Goal: Task Accomplishment & Management: Manage account settings

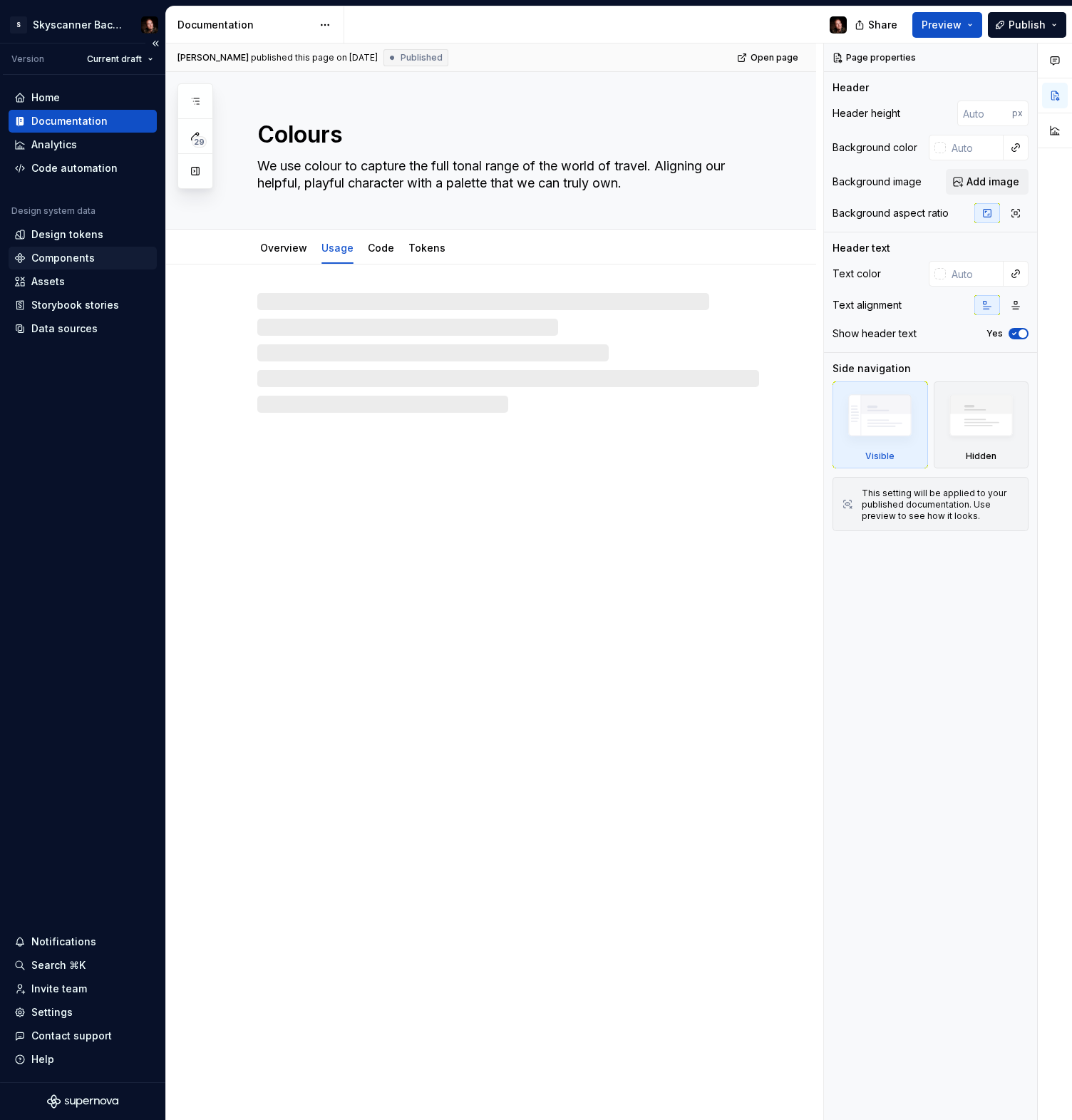
click at [85, 259] on div "Components" at bounding box center [63, 258] width 63 height 14
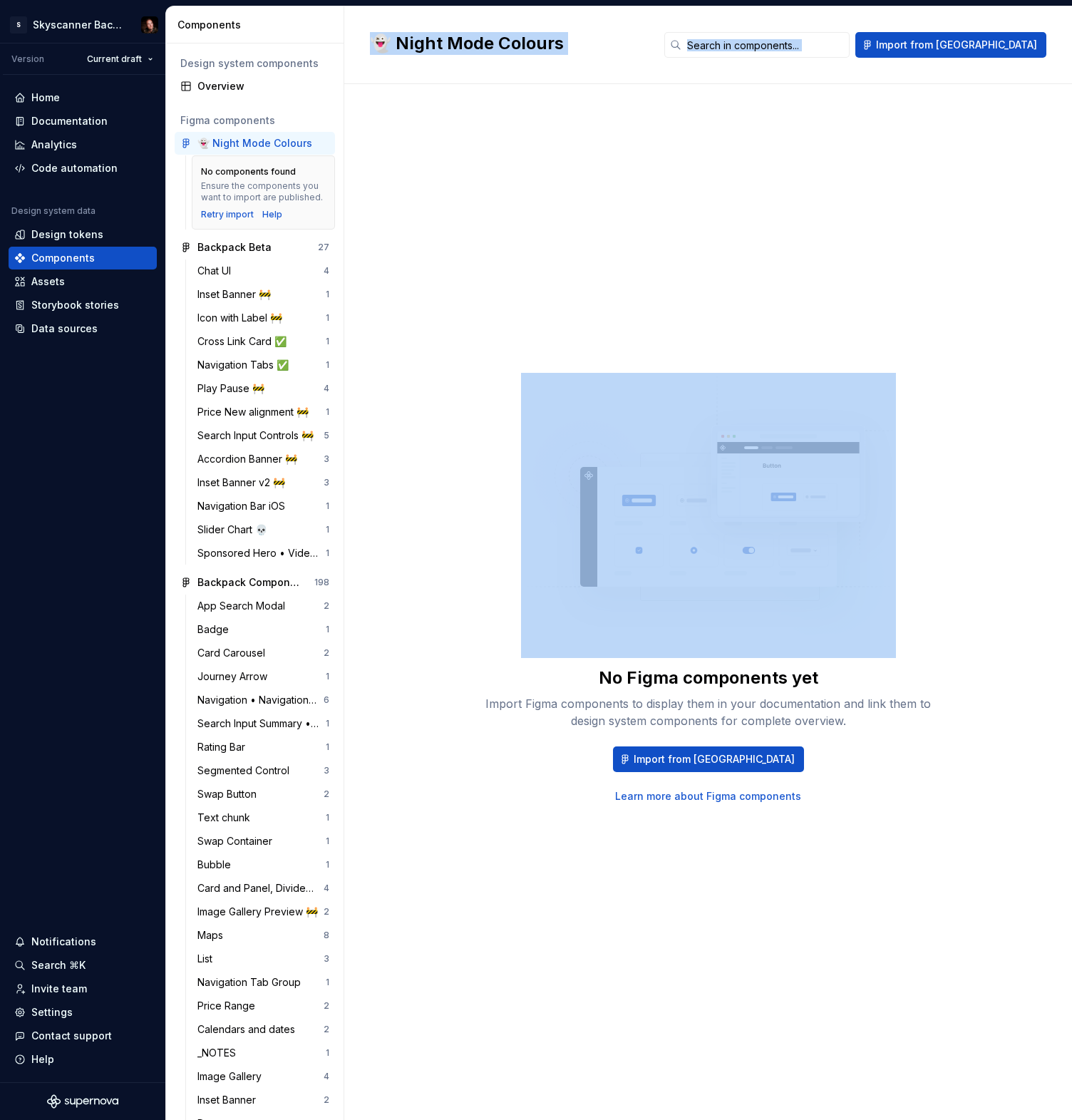
drag, startPoint x: 342, startPoint y: 381, endPoint x: 350, endPoint y: 380, distance: 8.1
click at [350, 380] on div "Components Design system components Overview Figma components 👻 Night Mode Colo…" at bounding box center [619, 563] width 906 height 1114
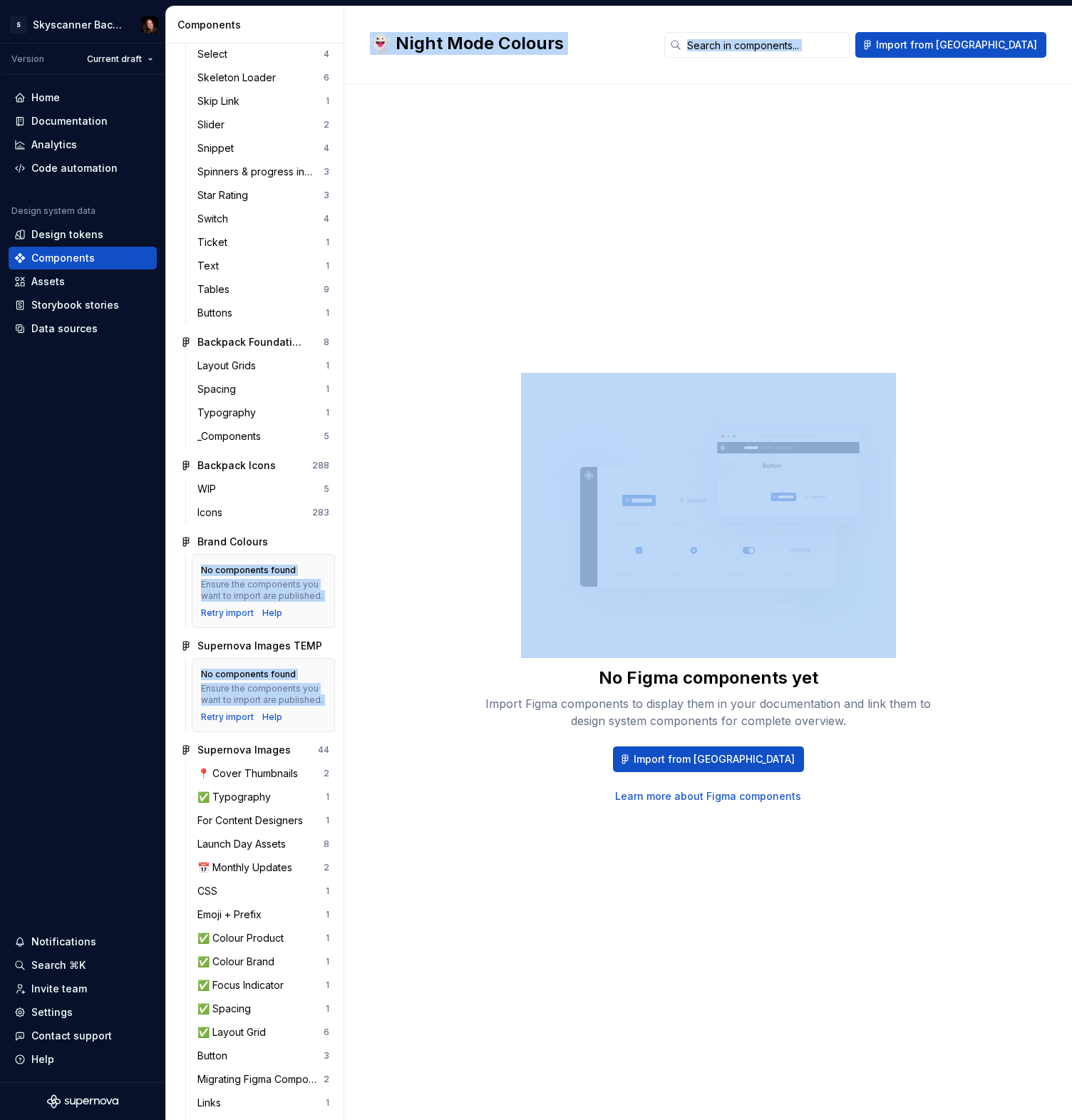
scroll to position [1909, 0]
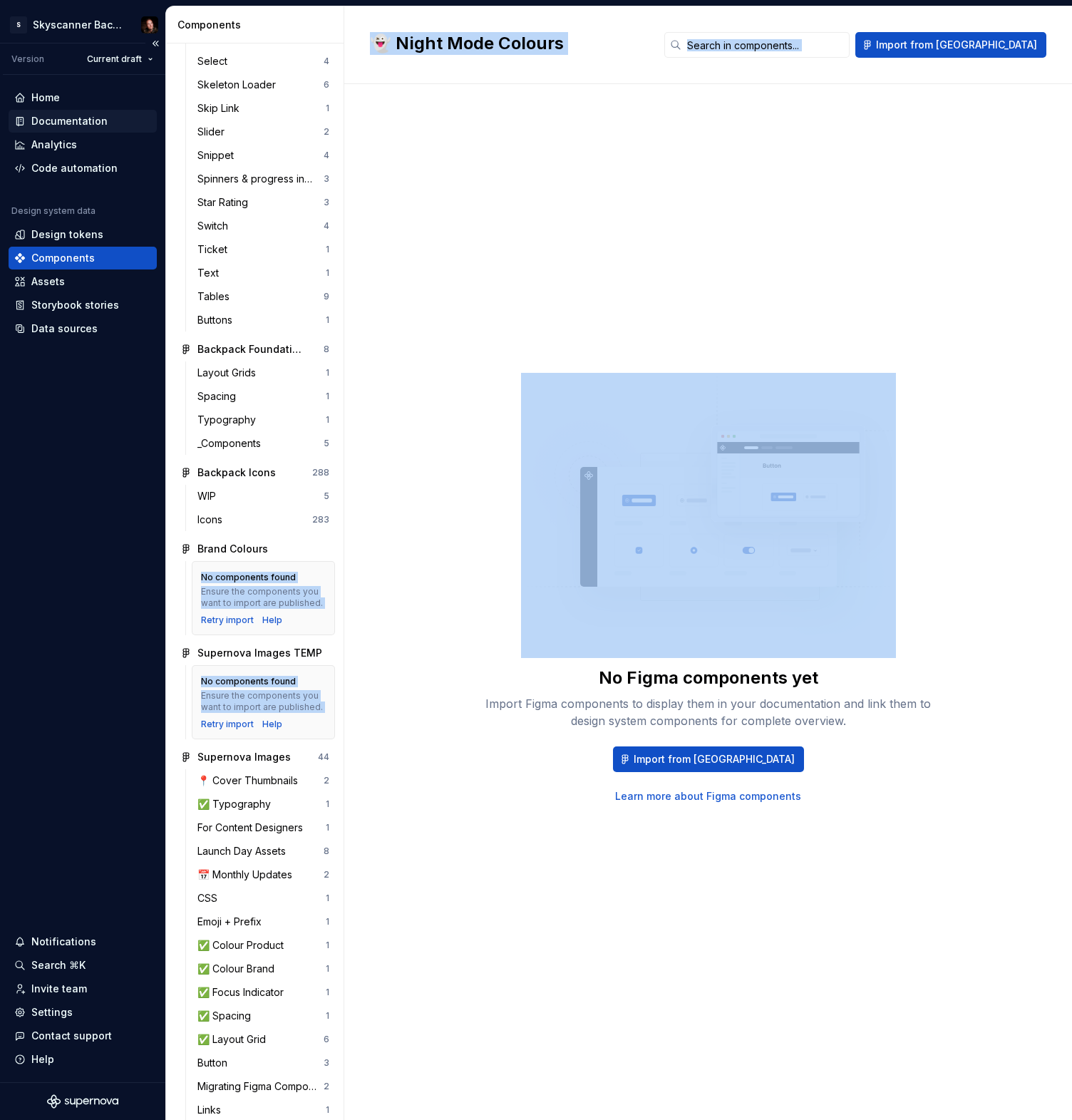
click at [68, 122] on div "Documentation" at bounding box center [69, 121] width 76 height 14
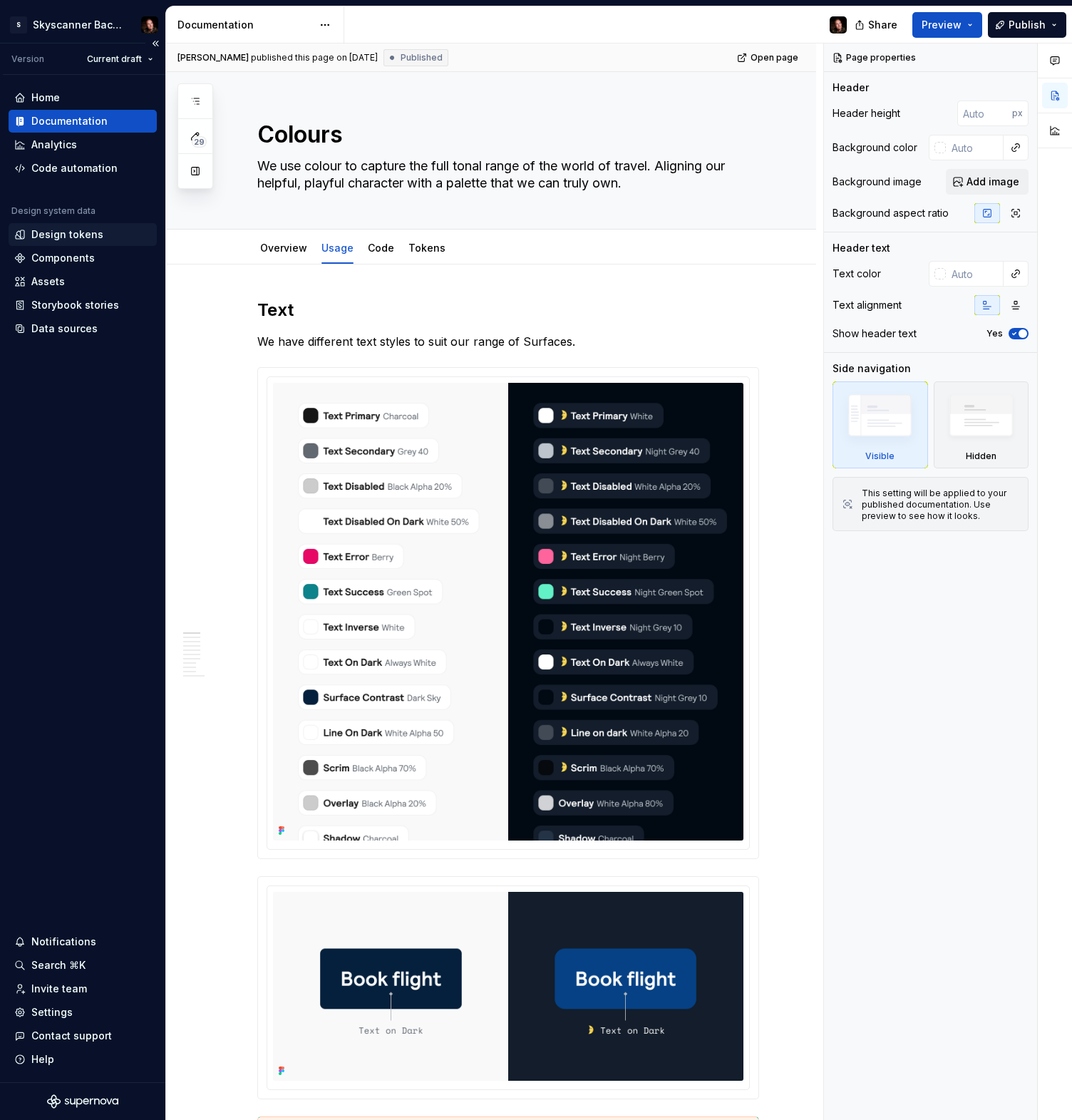
click at [78, 237] on div "Design tokens" at bounding box center [67, 235] width 72 height 14
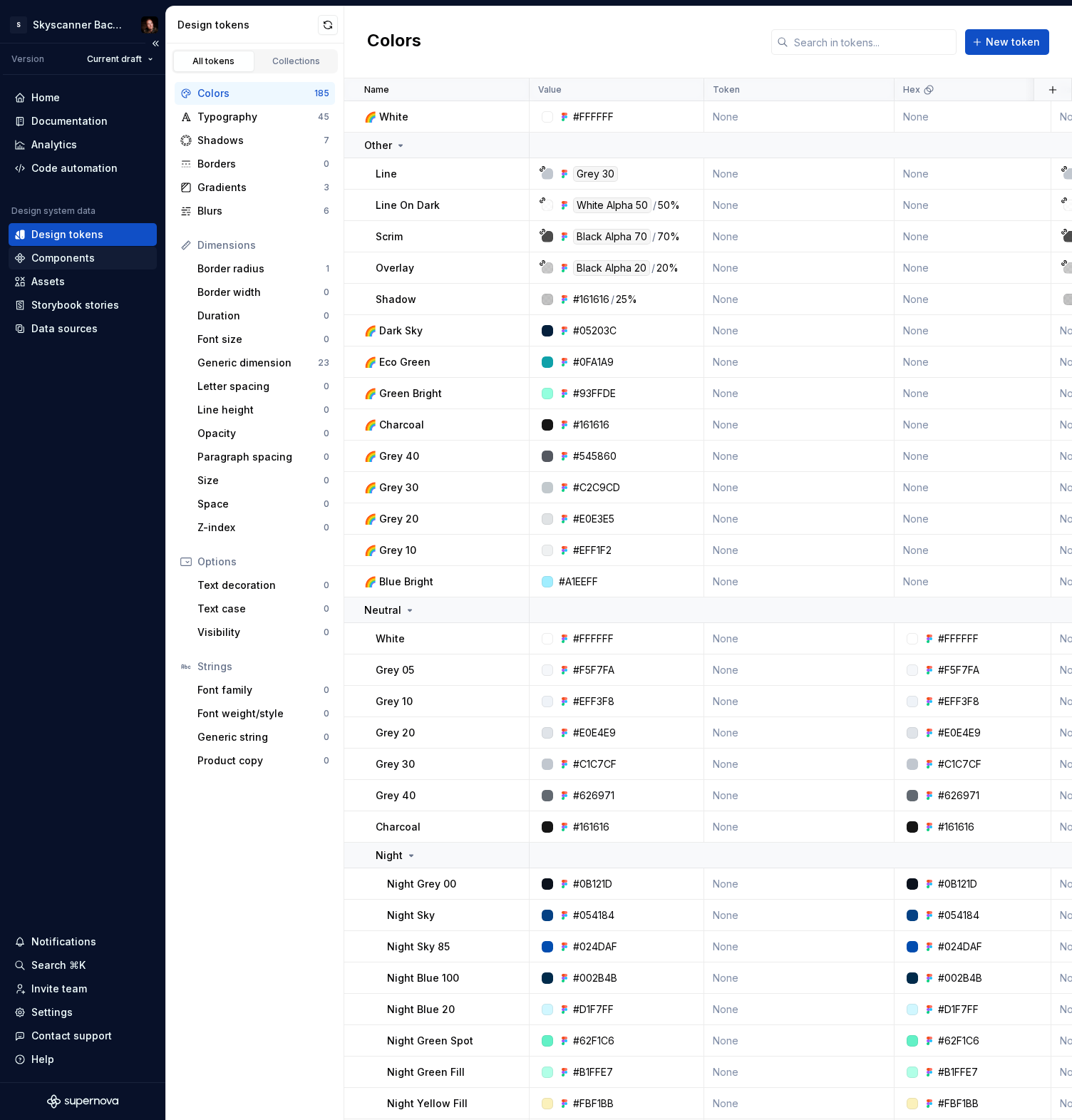
click at [66, 250] on div "Components" at bounding box center [83, 258] width 148 height 23
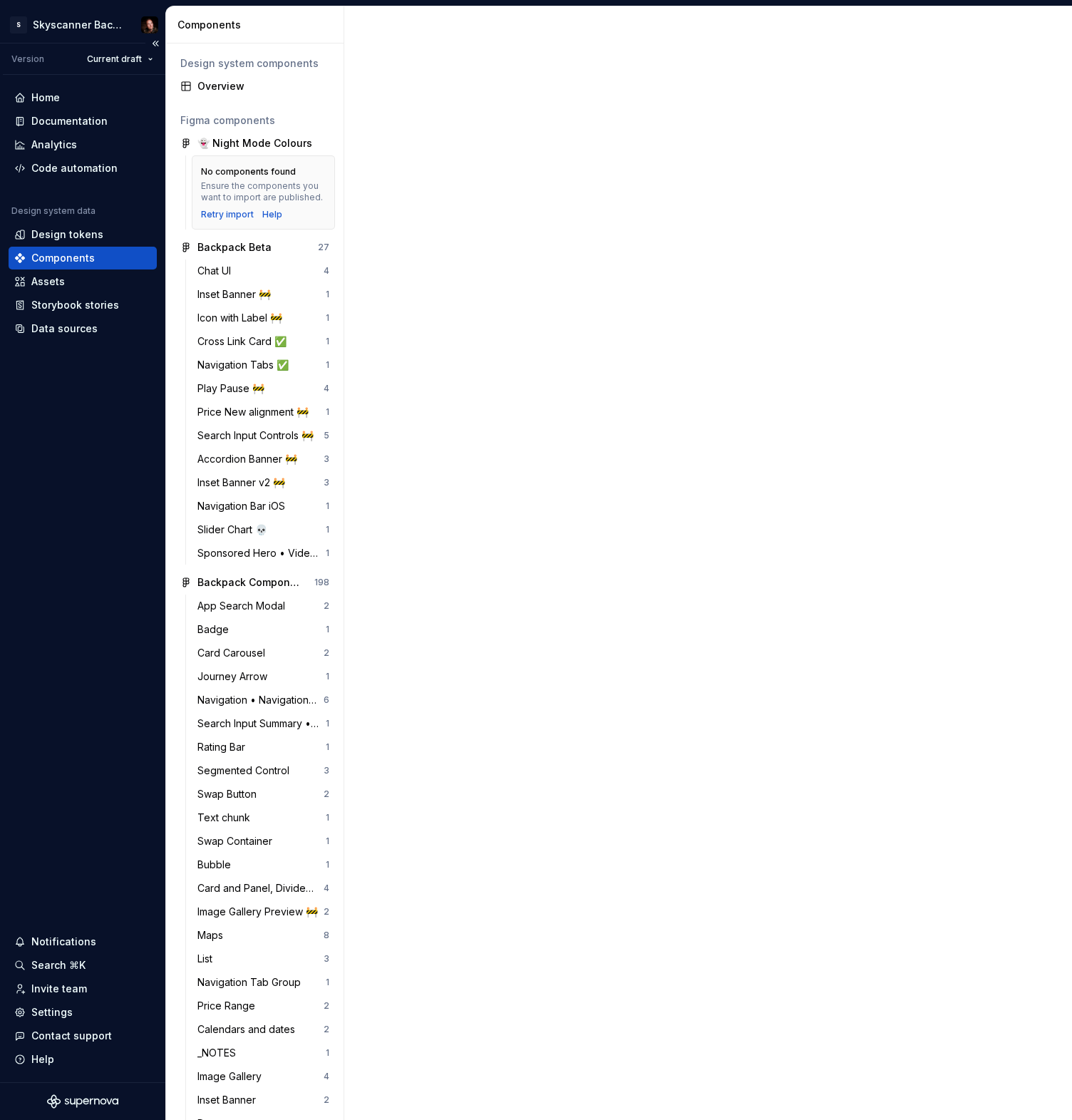
click at [77, 256] on div "Components" at bounding box center [63, 258] width 63 height 14
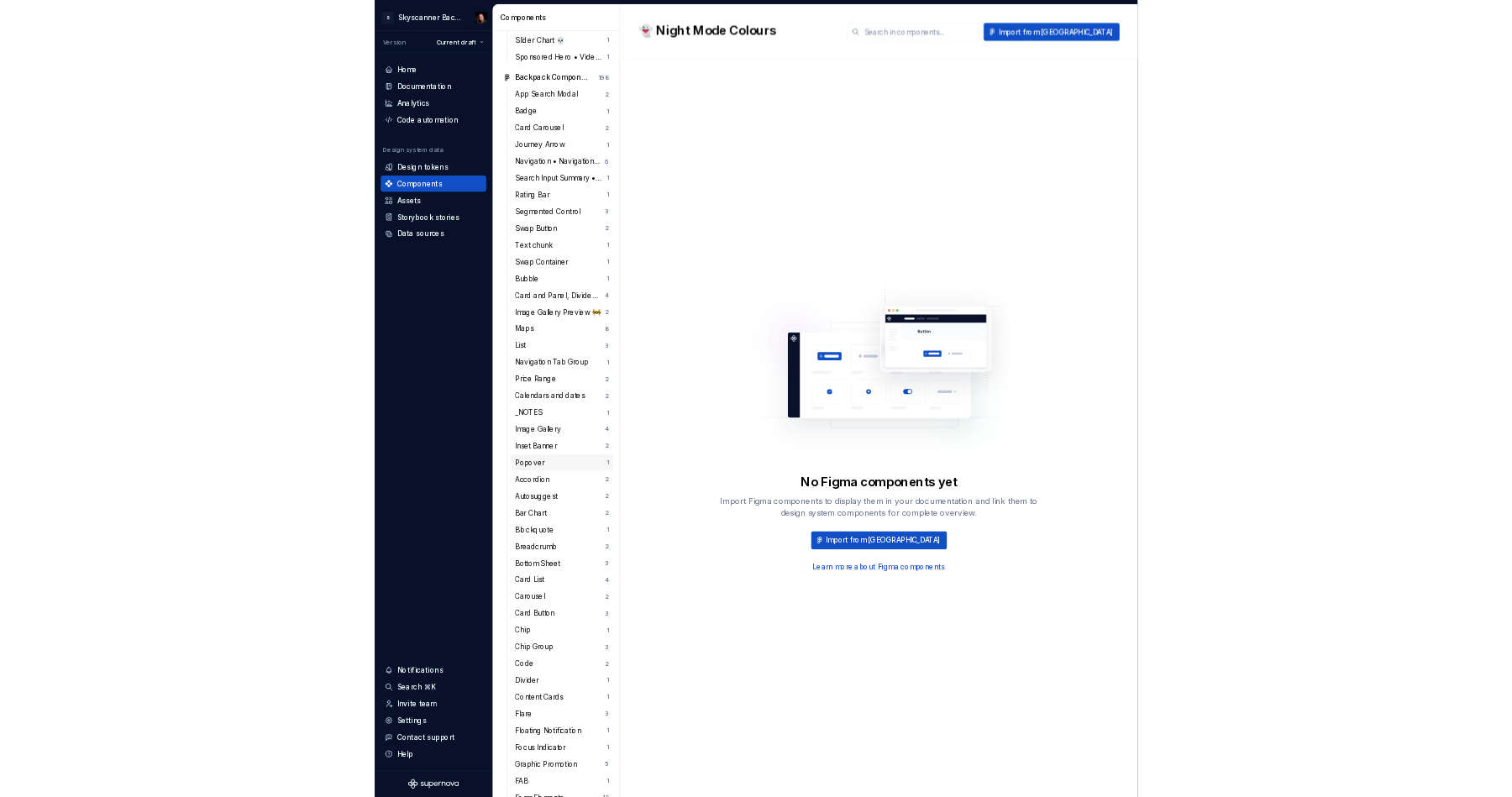
scroll to position [519, 0]
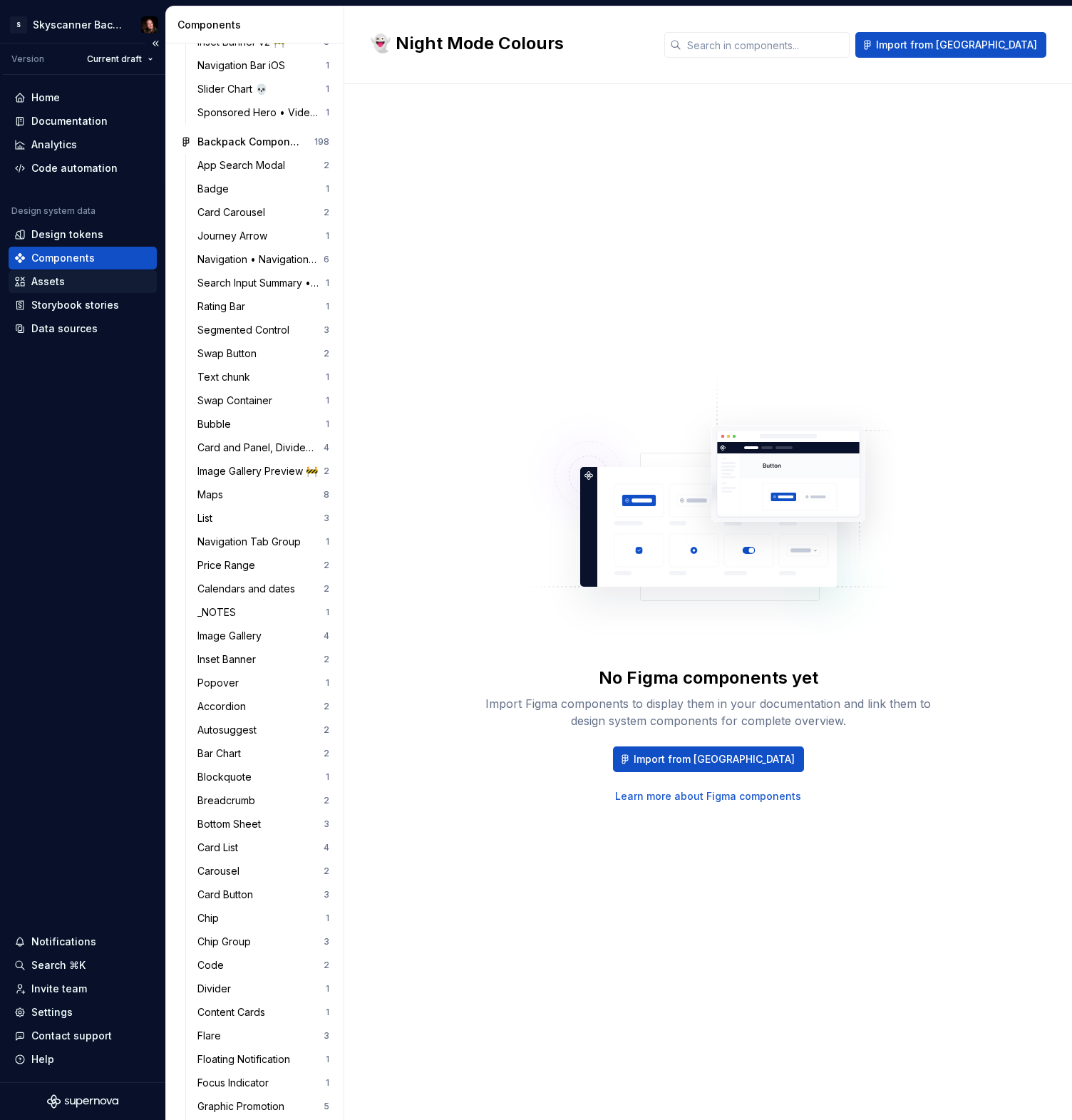
click at [31, 279] on div "Assets" at bounding box center [48, 282] width 34 height 14
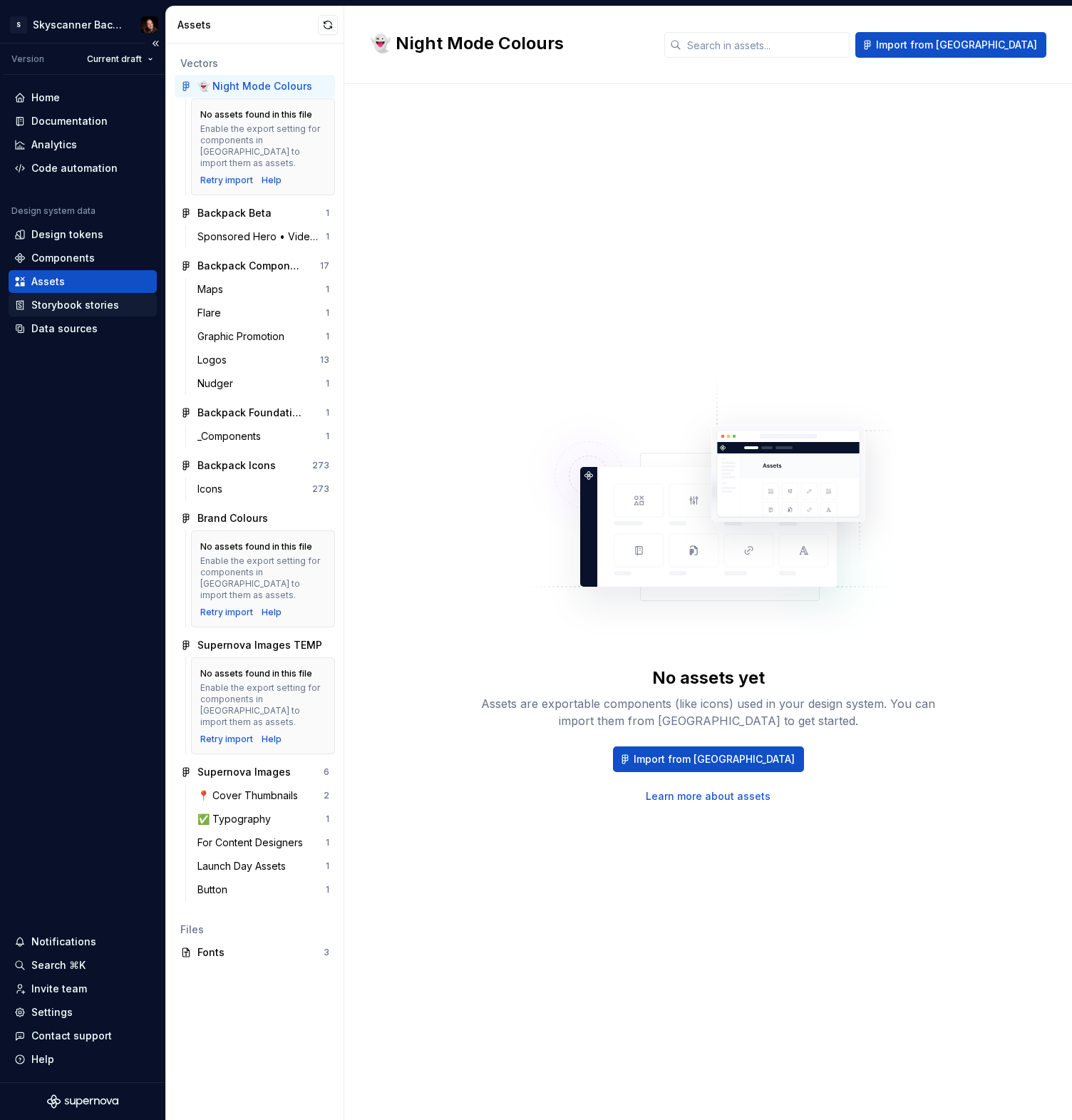
click at [53, 304] on div "Storybook stories" at bounding box center [75, 305] width 88 height 14
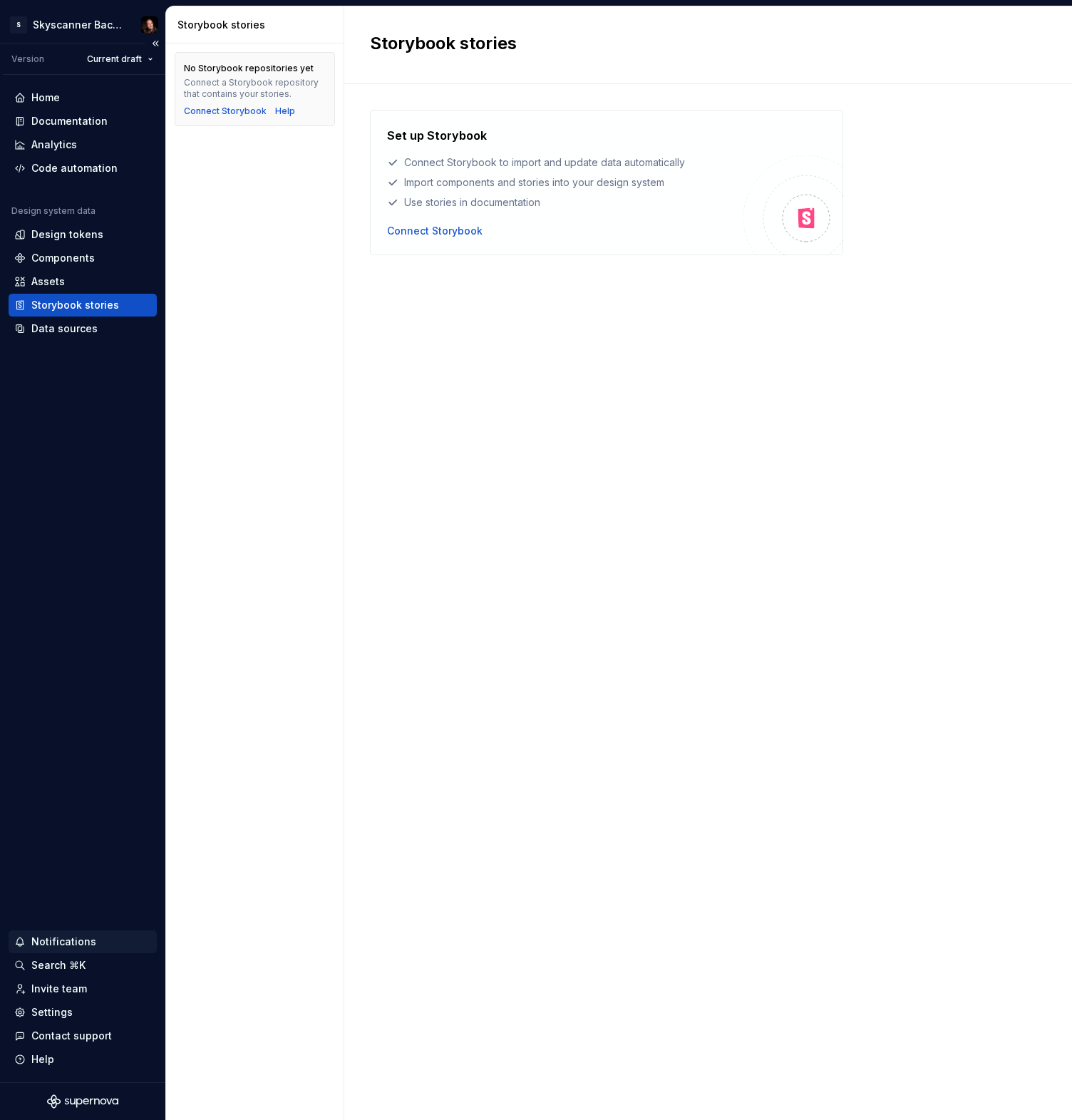
click at [70, 939] on div "Notifications" at bounding box center [63, 942] width 65 height 14
click at [420, 687] on html "S Skyscanner Backpack Version Current draft Home Documentation Analytics Code a…" at bounding box center [536, 560] width 1072 height 1120
click at [51, 988] on div "Invite team" at bounding box center [59, 989] width 56 height 14
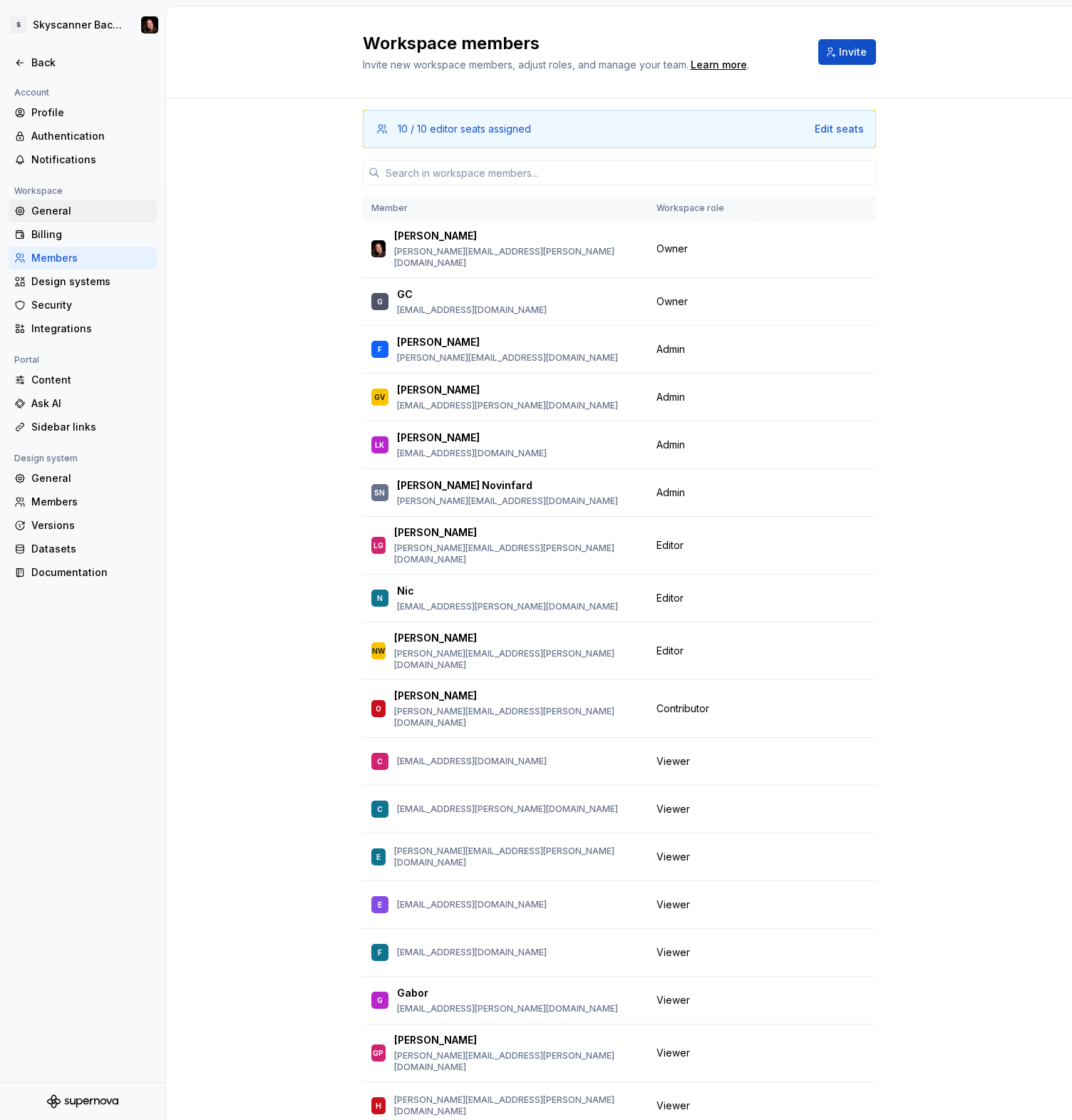
click at [59, 210] on div "General" at bounding box center [91, 211] width 120 height 14
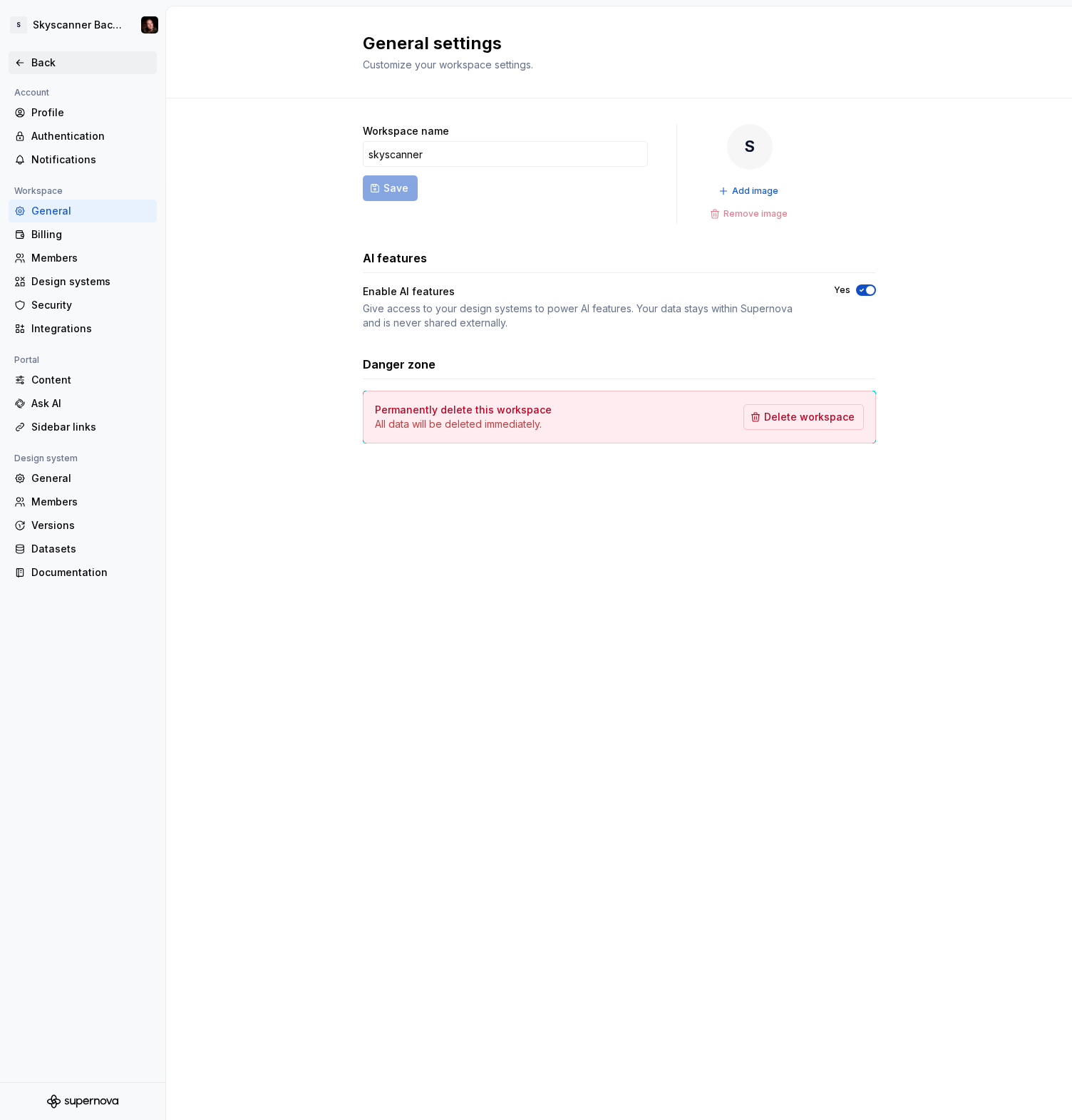
click at [44, 61] on div "Back" at bounding box center [91, 63] width 120 height 14
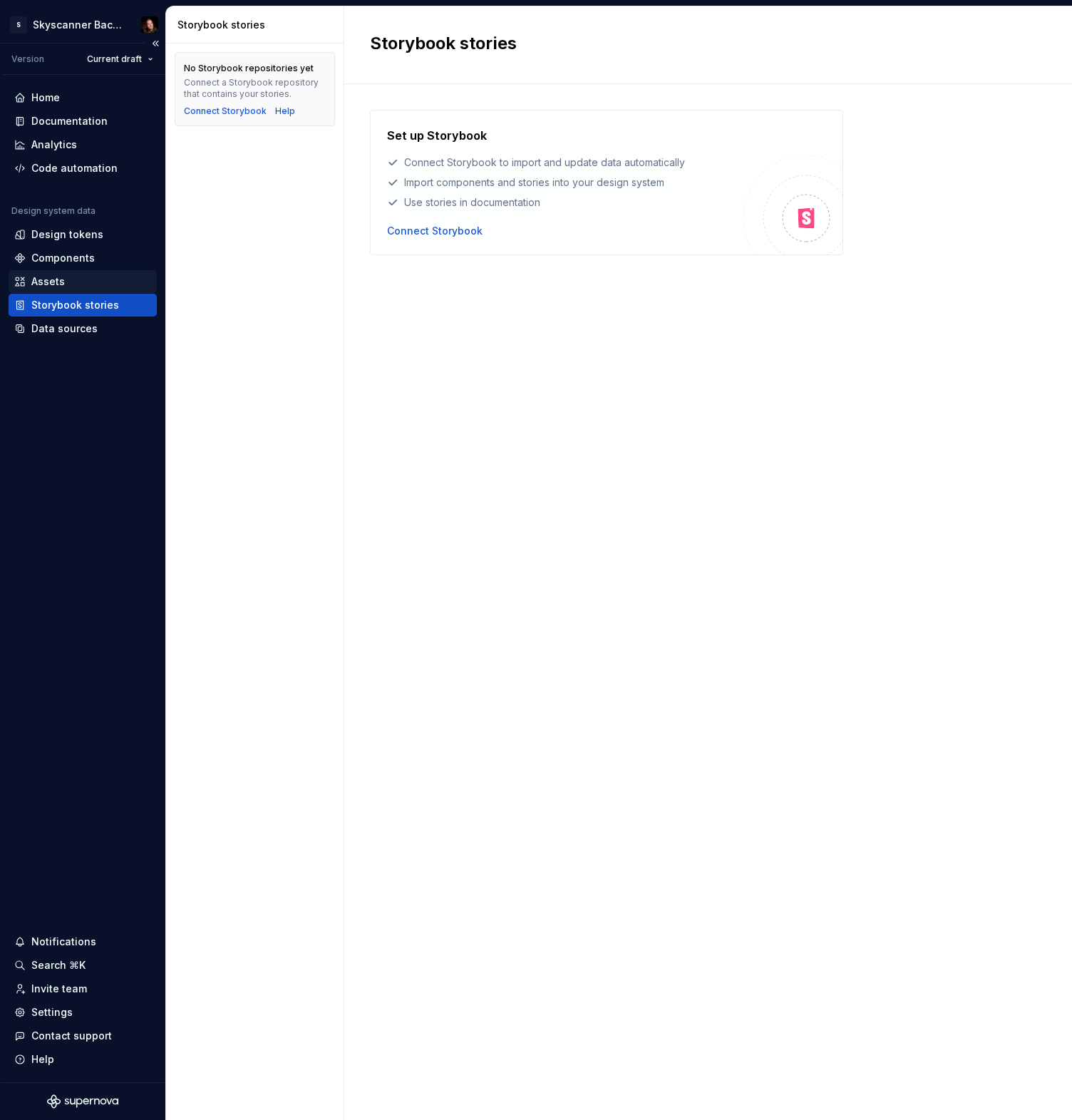
drag, startPoint x: 221, startPoint y: 295, endPoint x: 98, endPoint y: 275, distance: 124.6
click at [216, 294] on div "No Storybook repositories yet Connect a Storybook repository that contains your…" at bounding box center [254, 582] width 177 height 1077
click at [57, 278] on div "Assets" at bounding box center [48, 282] width 34 height 14
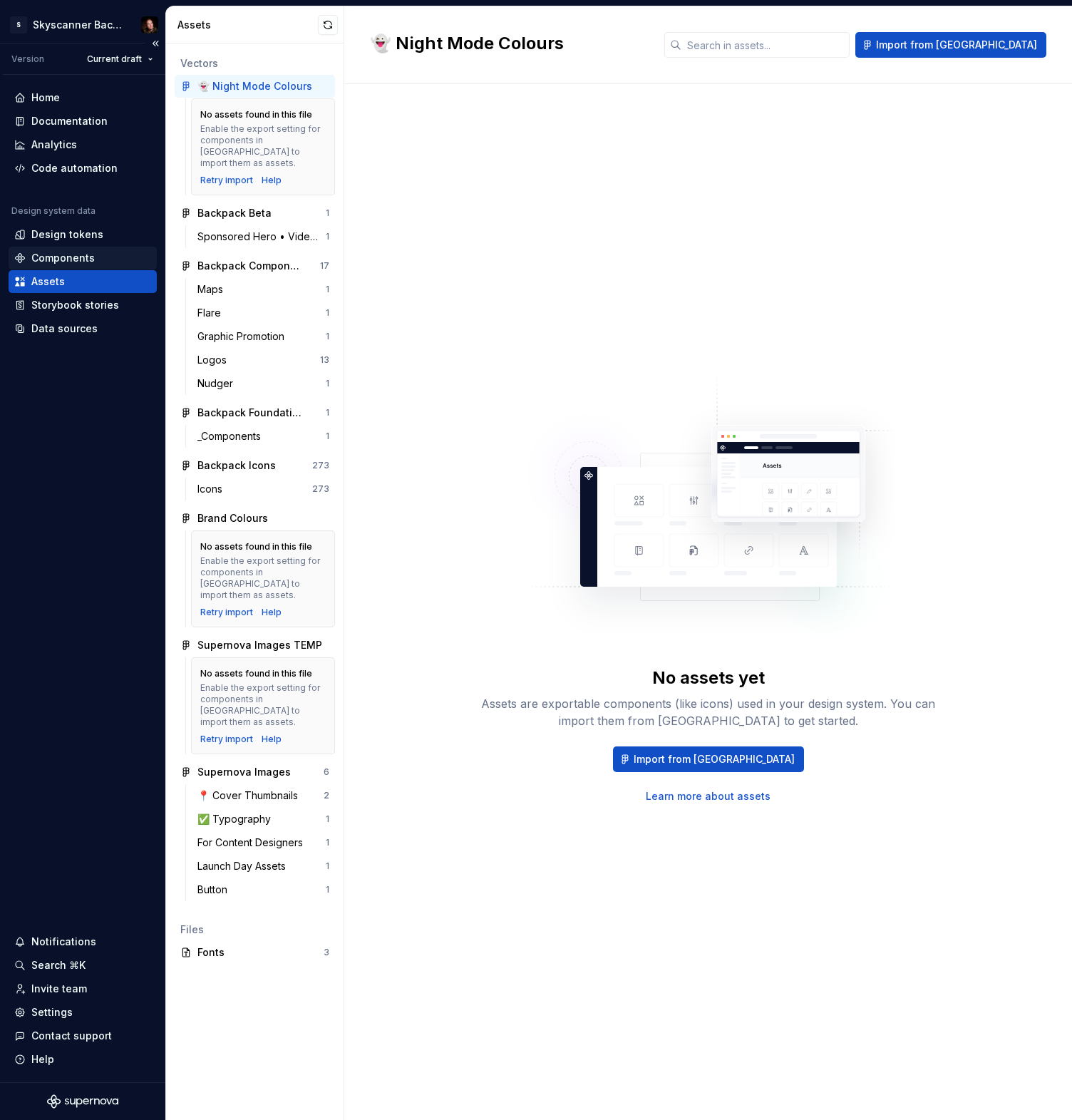
click at [75, 259] on div "Components" at bounding box center [63, 258] width 63 height 14
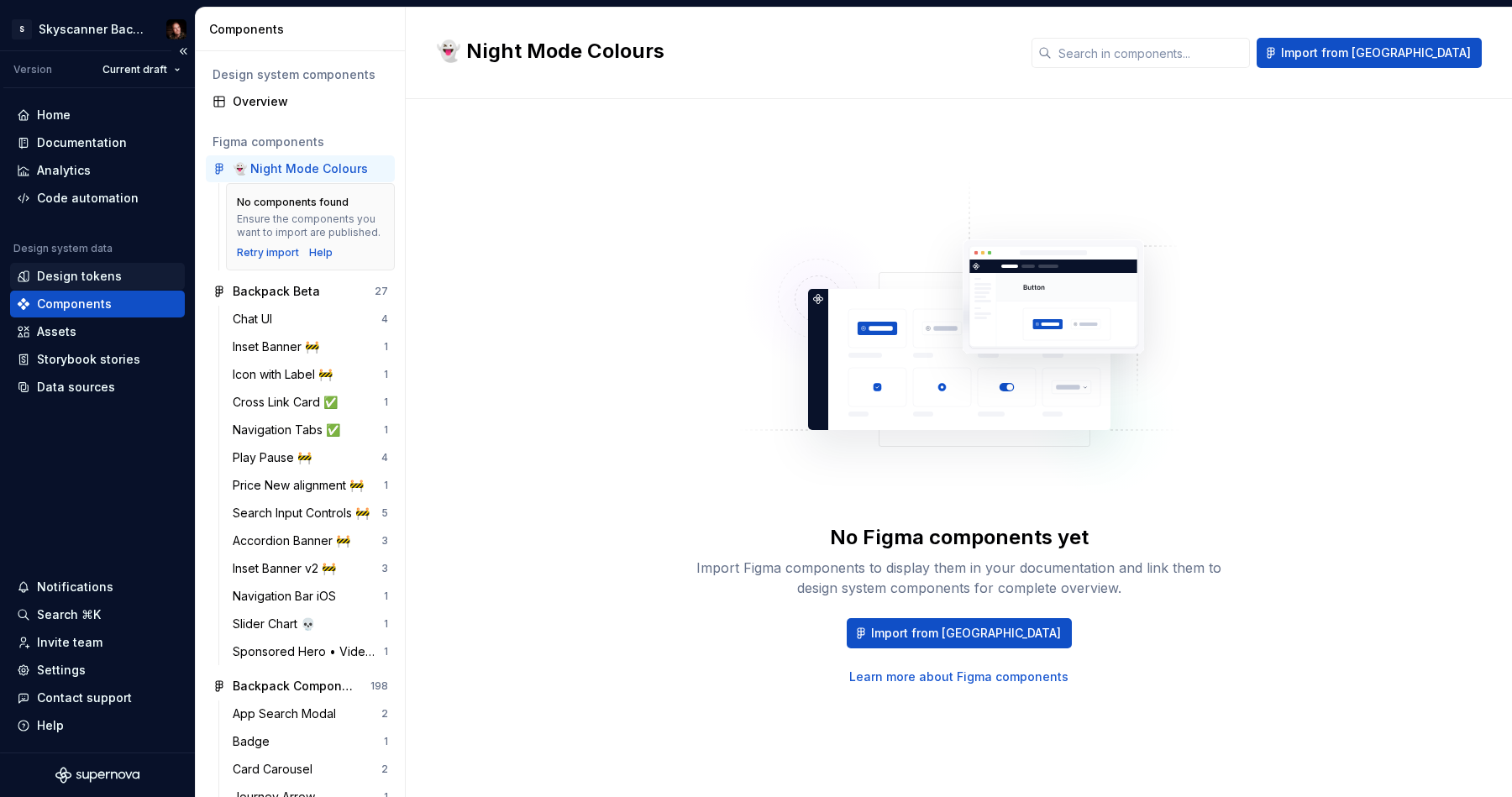
click at [93, 275] on div "Design tokens" at bounding box center [79, 276] width 85 height 17
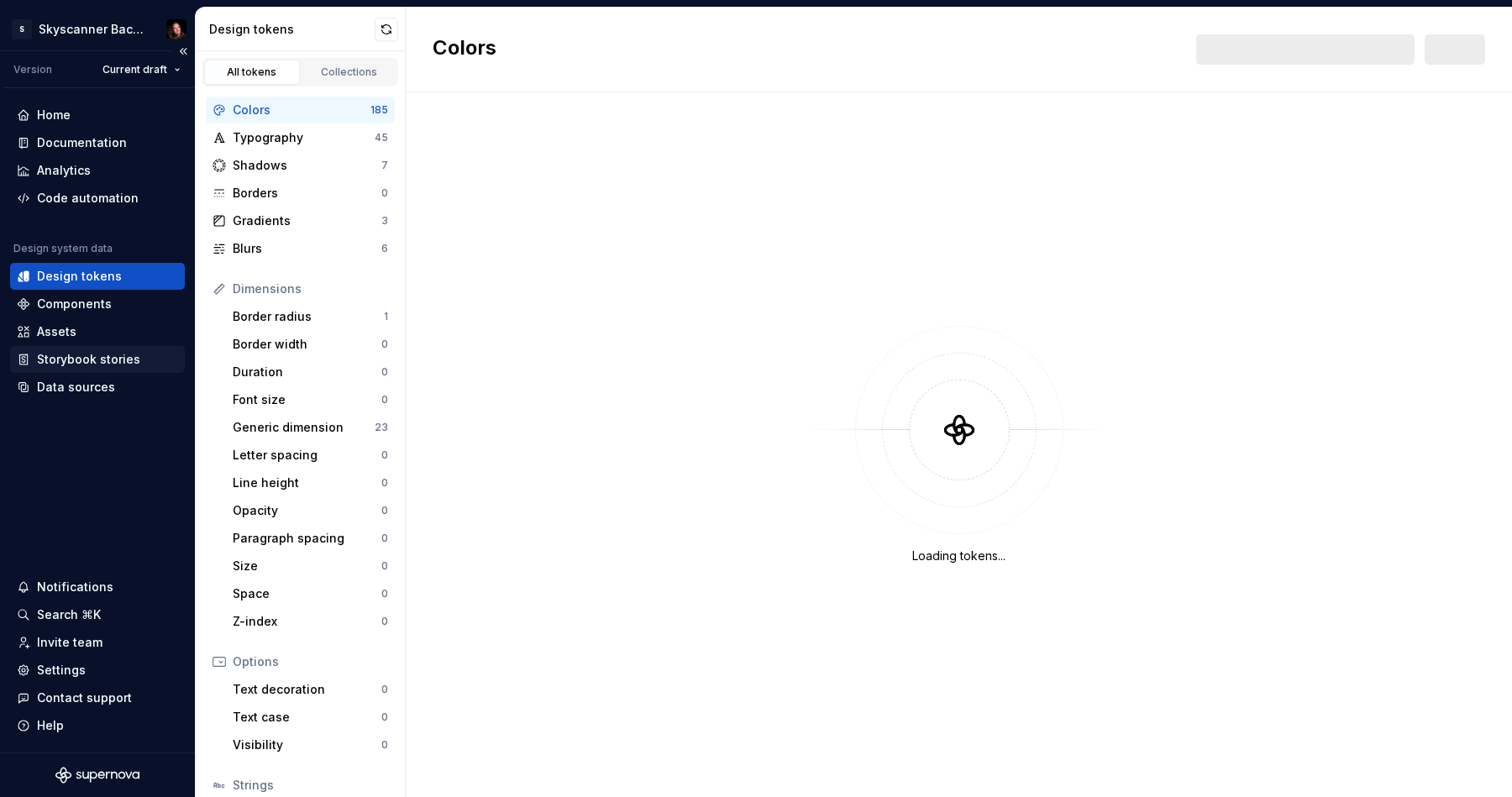
click at [85, 356] on div "Storybook stories" at bounding box center [88, 359] width 103 height 17
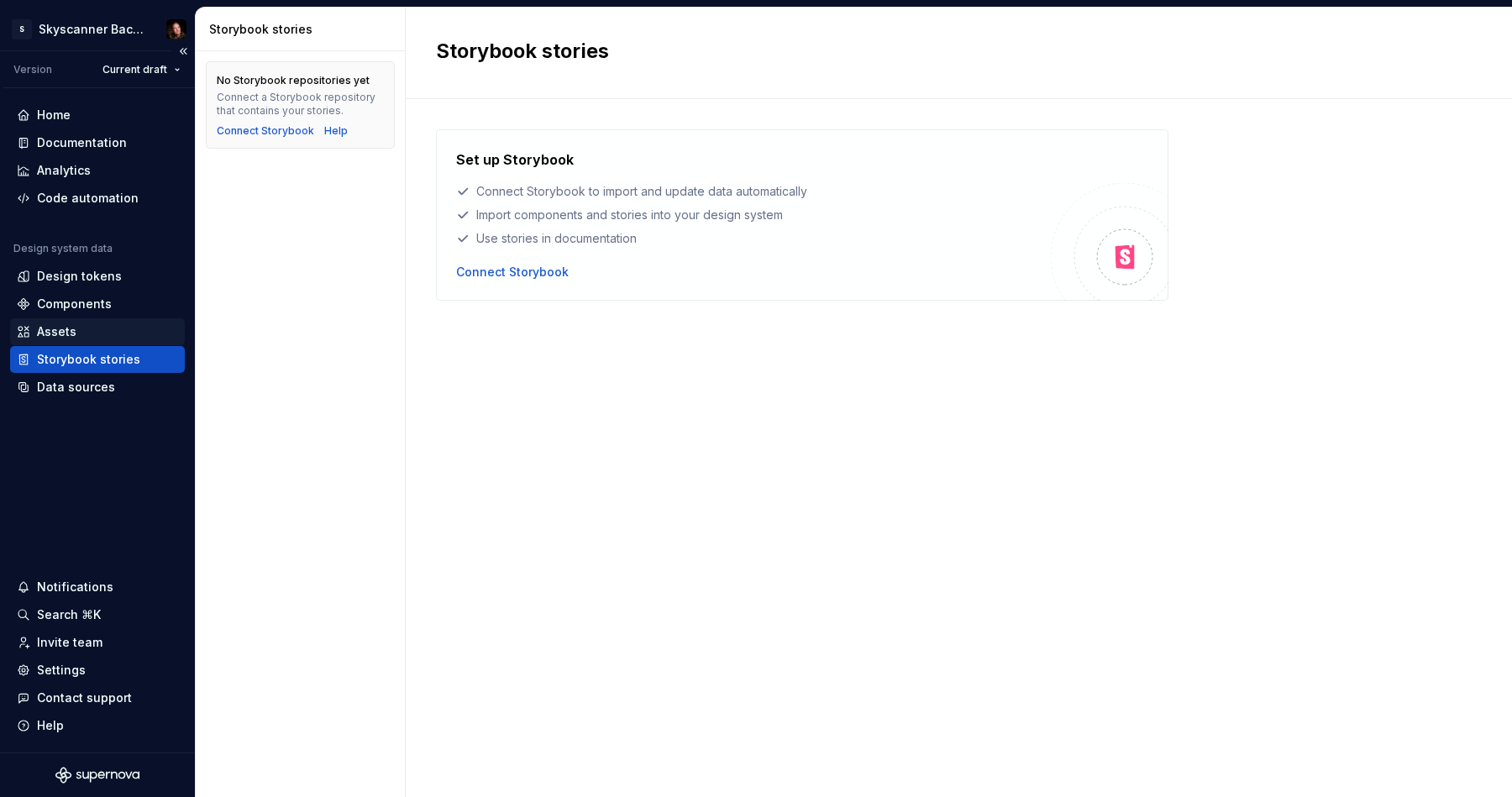
click at [94, 333] on div "Assets" at bounding box center [97, 332] width 161 height 17
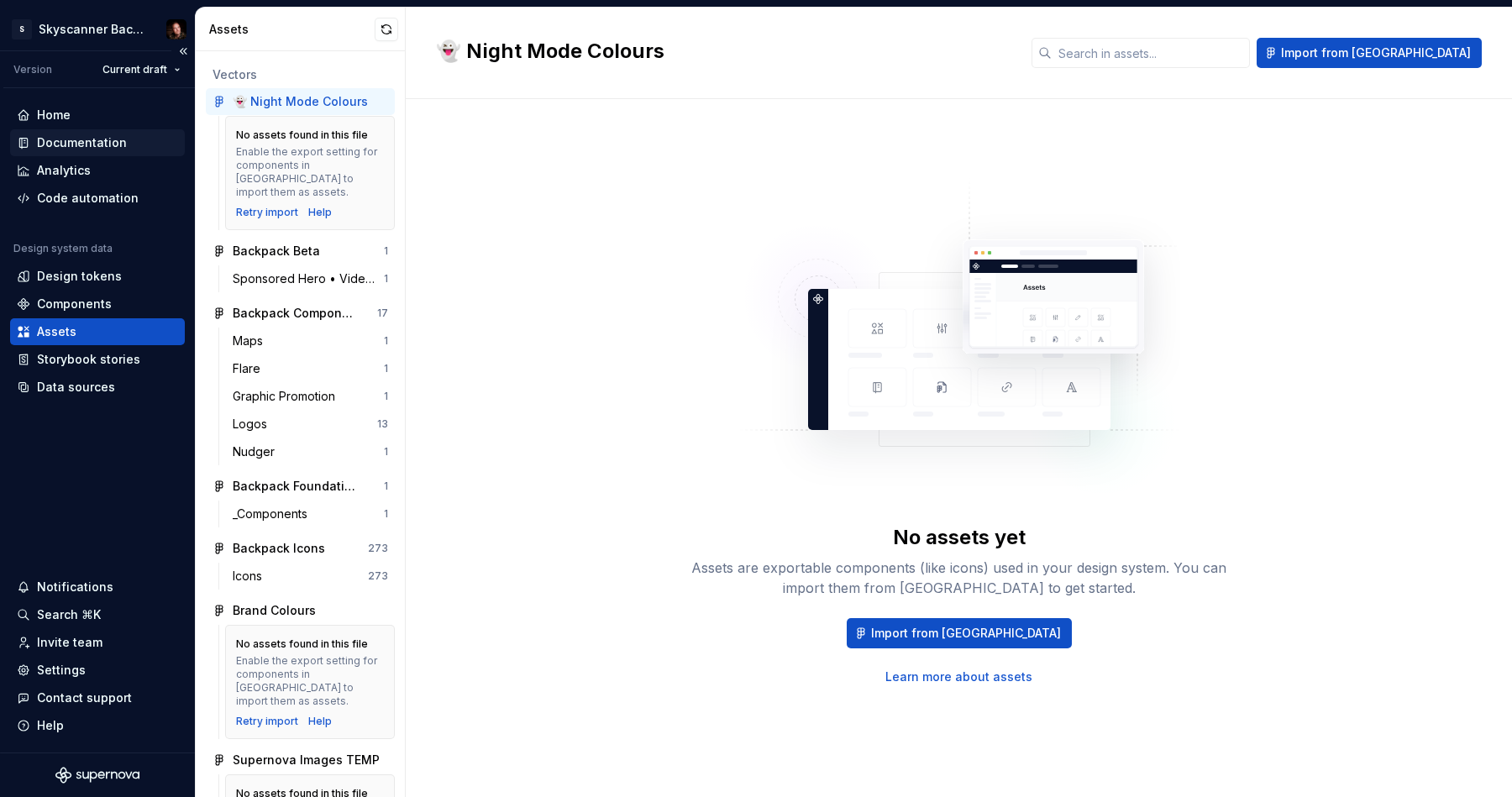
click at [82, 146] on div "Documentation" at bounding box center [81, 143] width 90 height 17
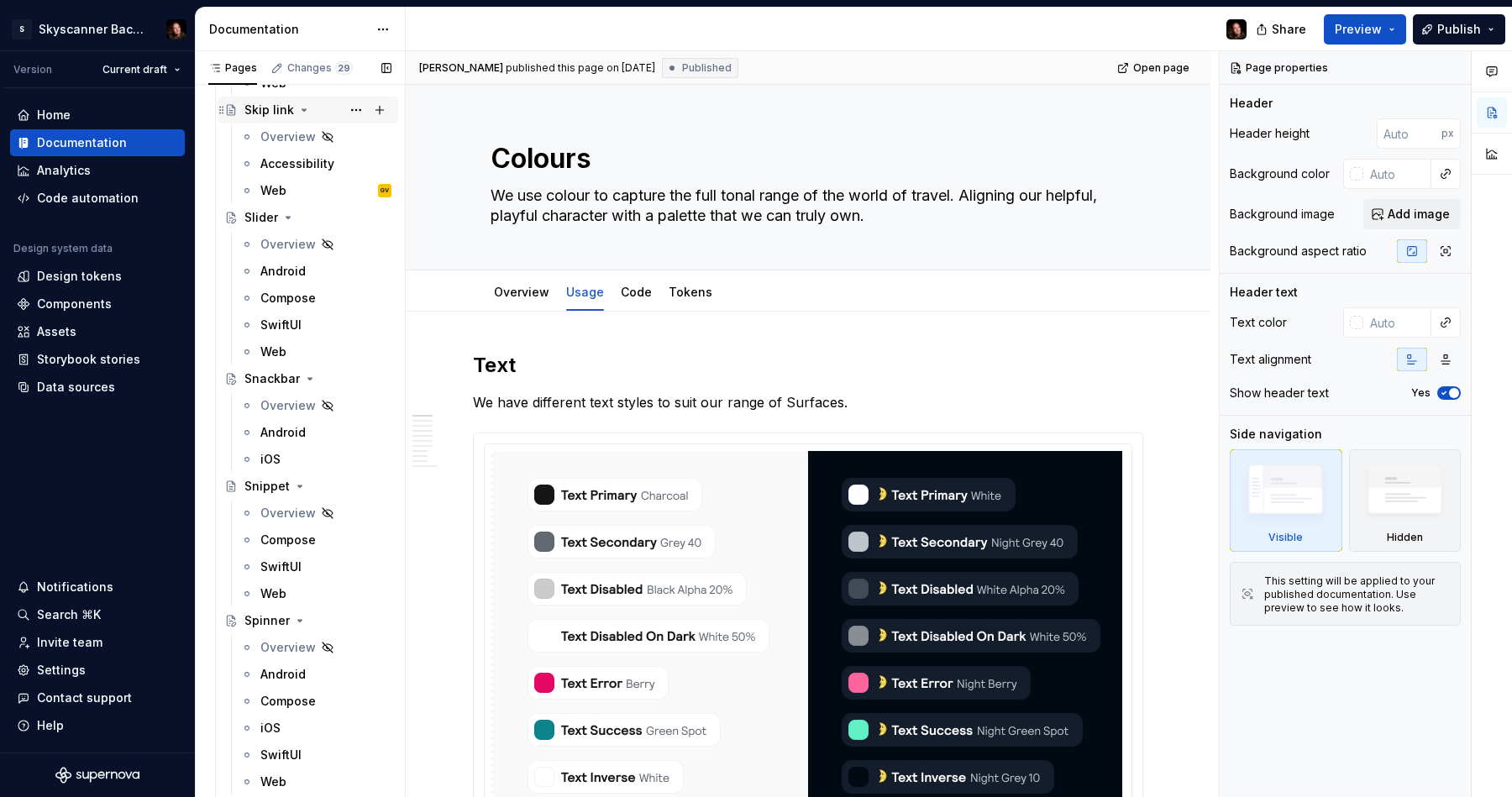
scroll to position [12209, 0]
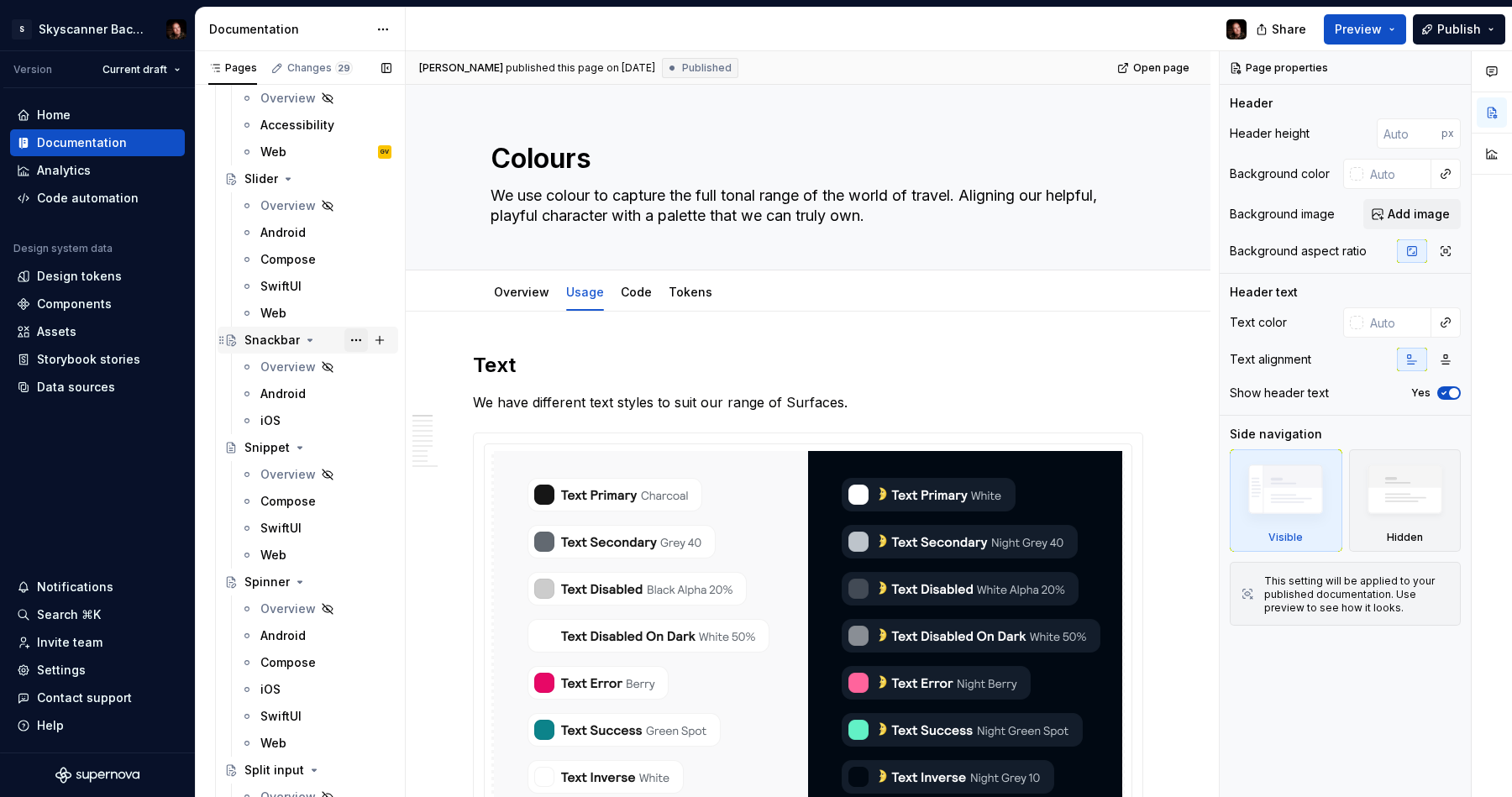
click at [362, 336] on button "Page tree" at bounding box center [356, 340] width 24 height 24
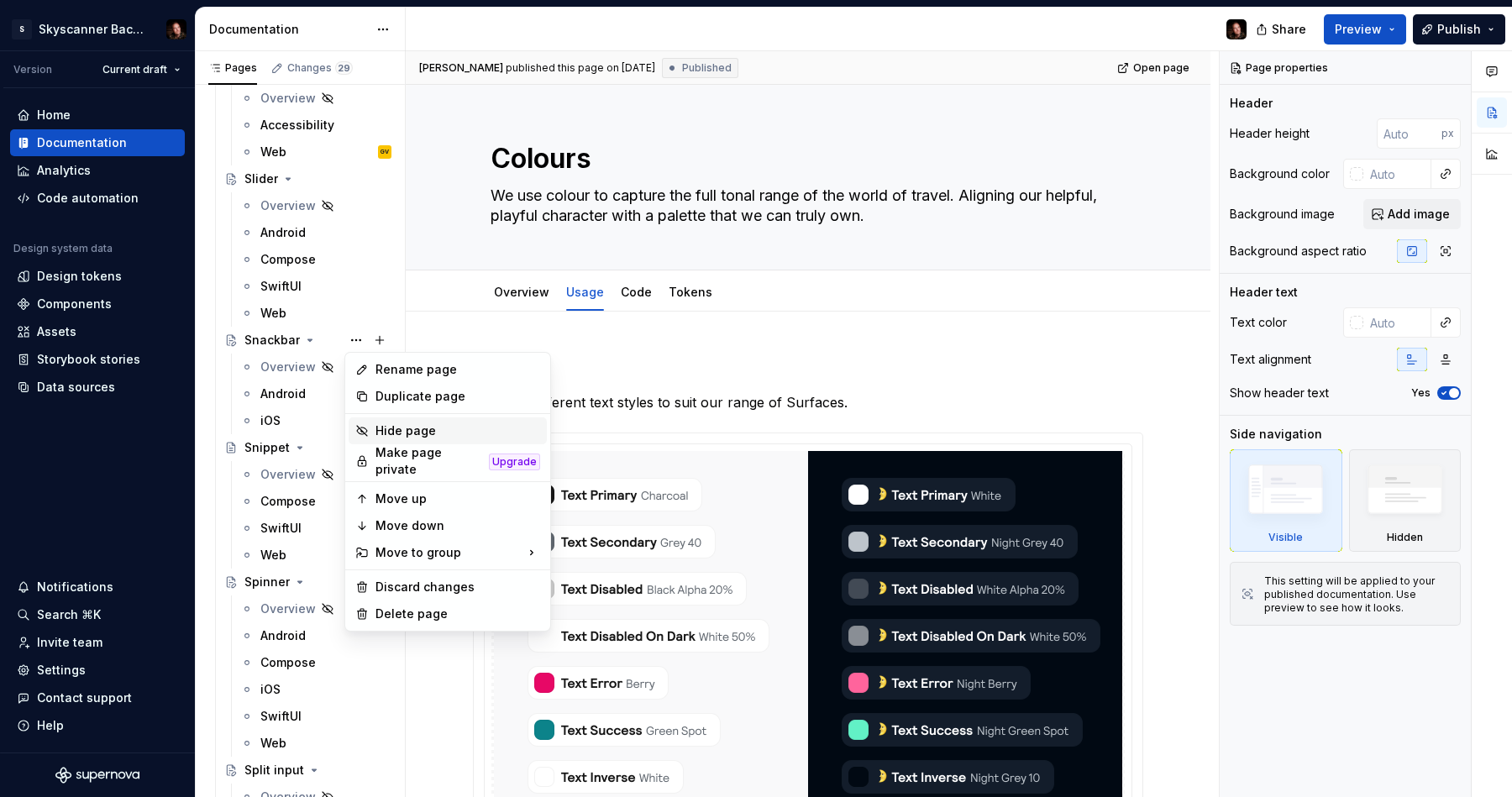
click at [390, 427] on div "Hide page" at bounding box center [458, 431] width 165 height 17
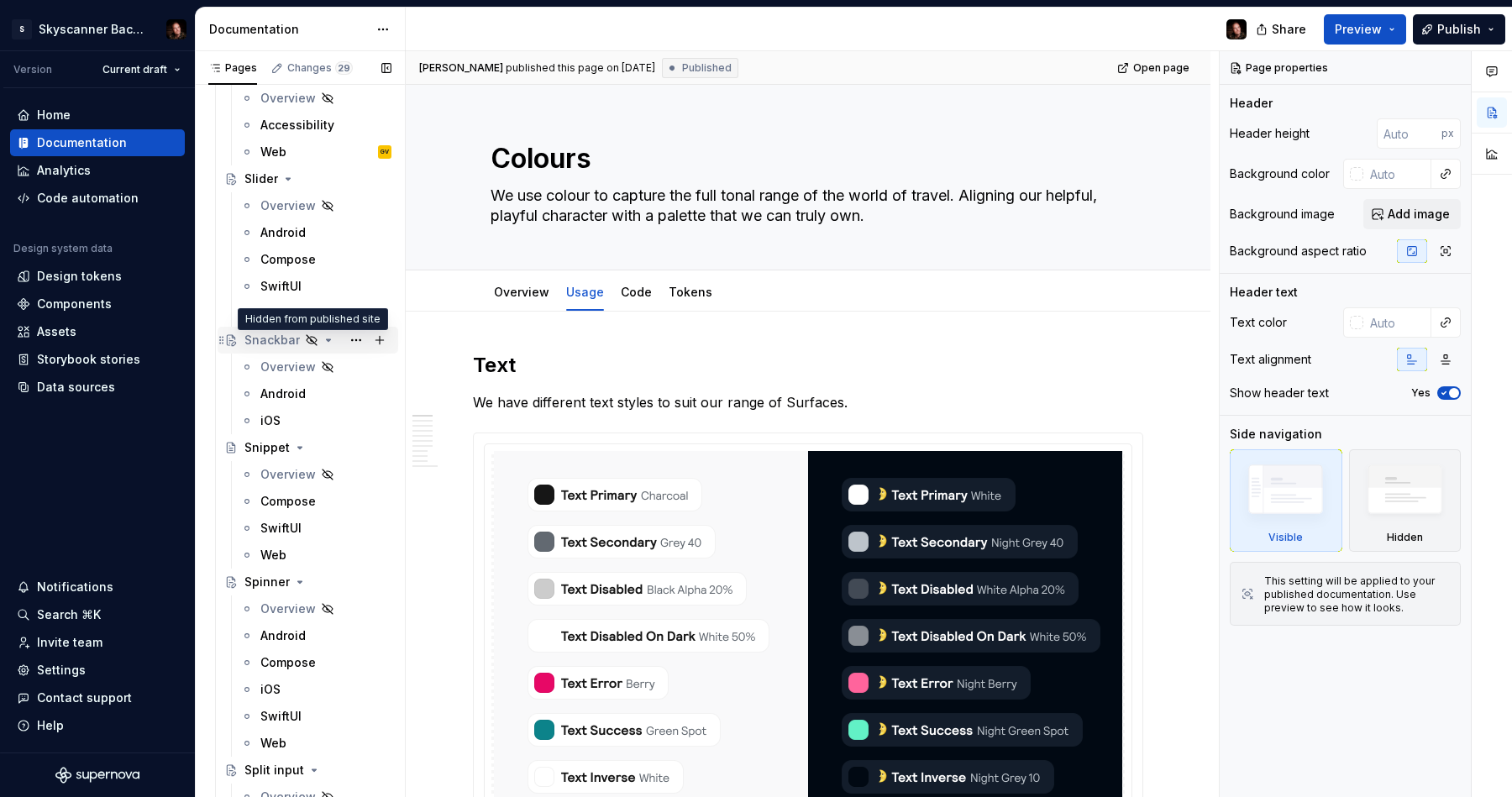
click at [314, 341] on icon "Page tree" at bounding box center [312, 340] width 13 height 13
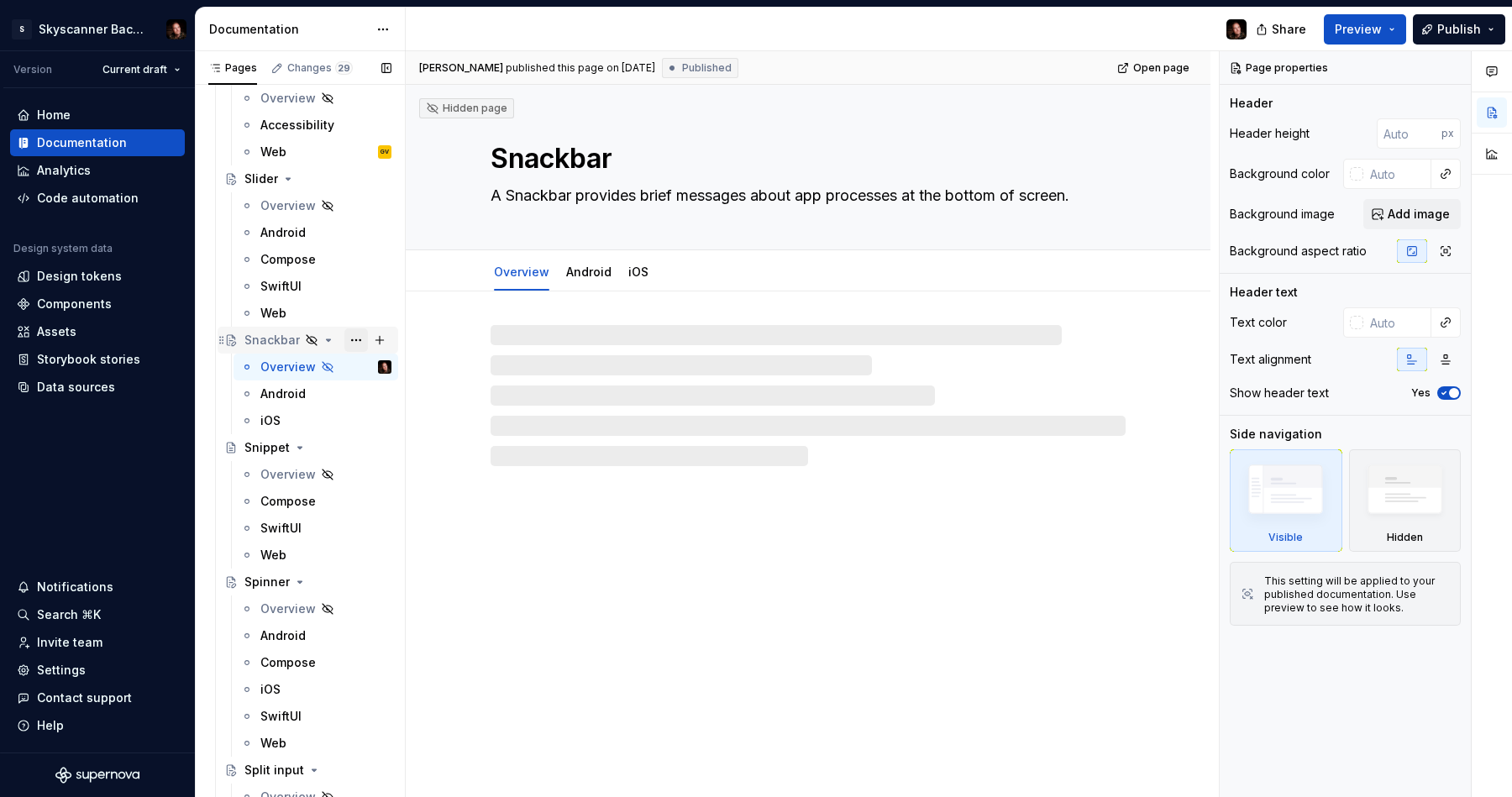
click at [358, 336] on button "Page tree" at bounding box center [356, 340] width 24 height 24
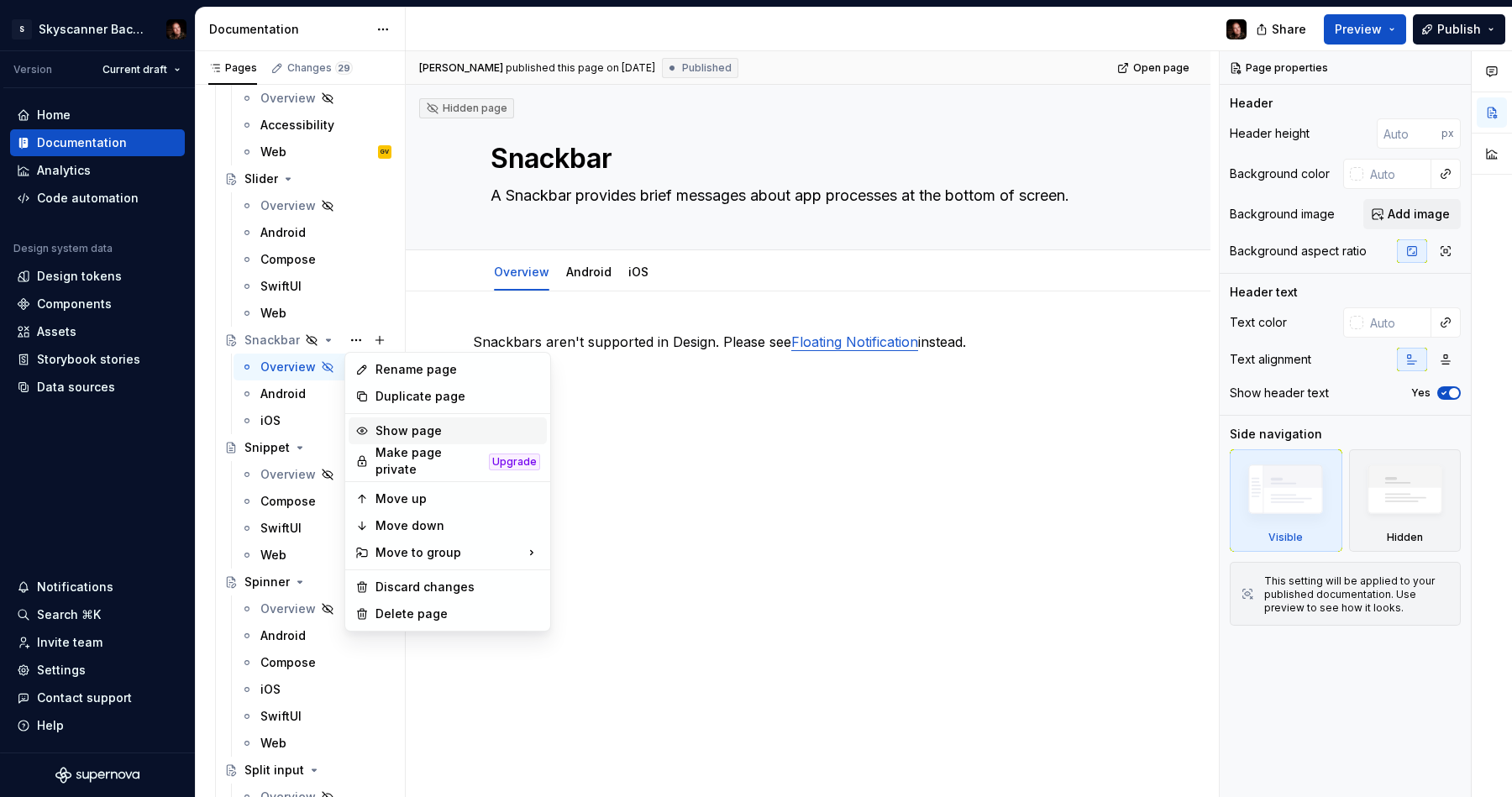
click at [444, 427] on div "Show page" at bounding box center [458, 431] width 165 height 17
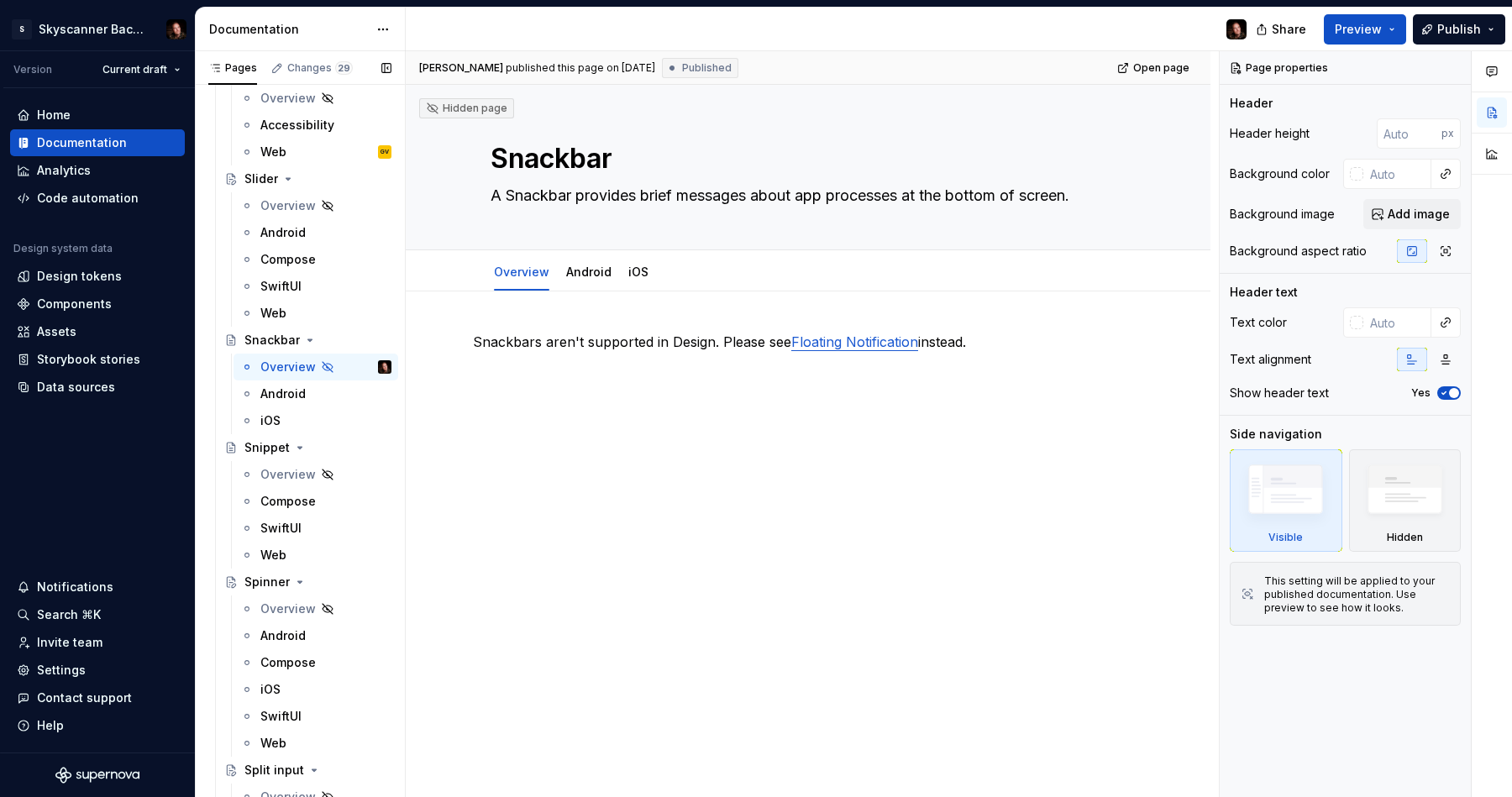
click at [0, 0] on button "Page tree" at bounding box center [0, 0] width 0 height 0
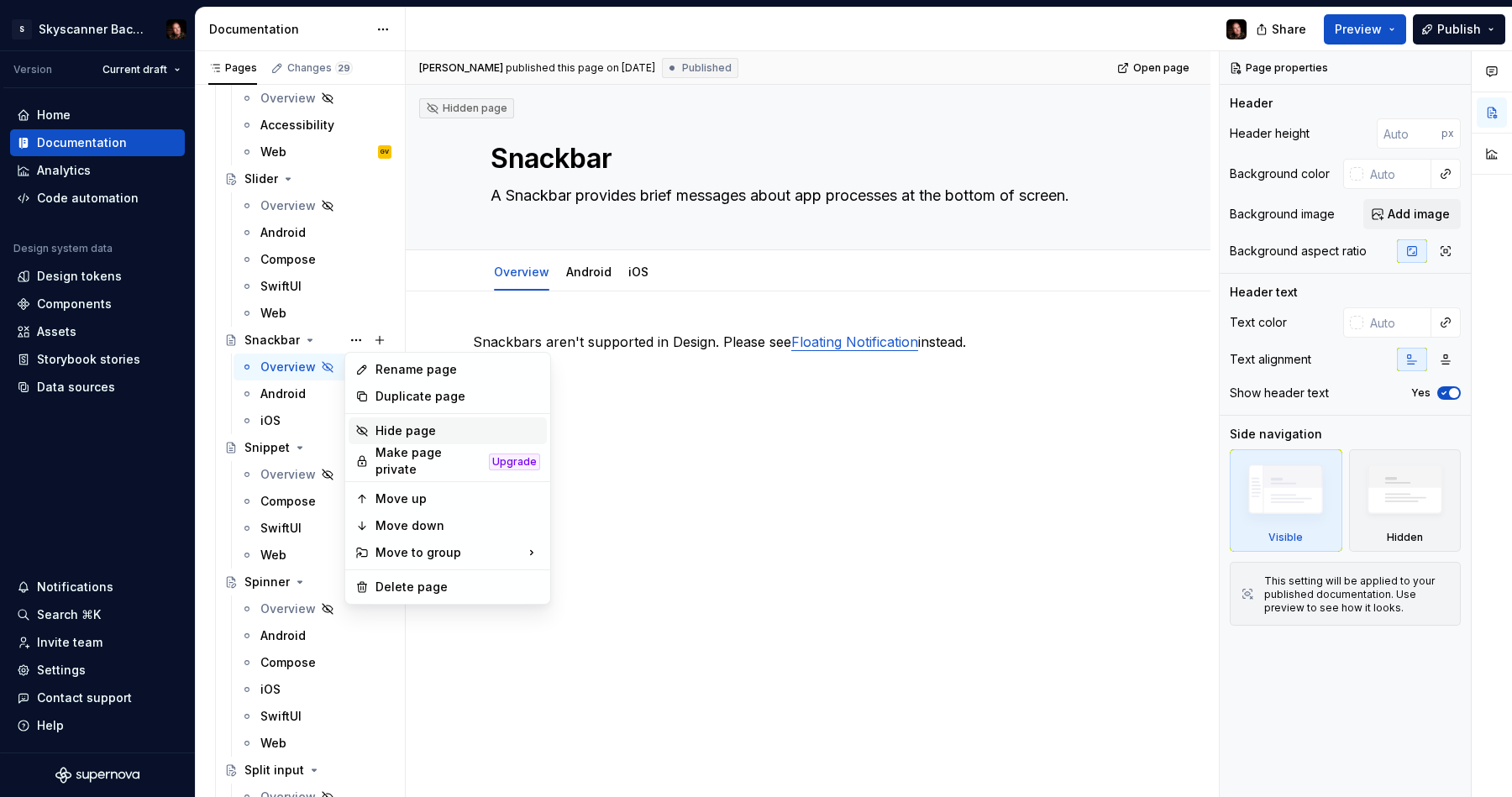
click at [393, 431] on div "Hide page" at bounding box center [458, 431] width 165 height 17
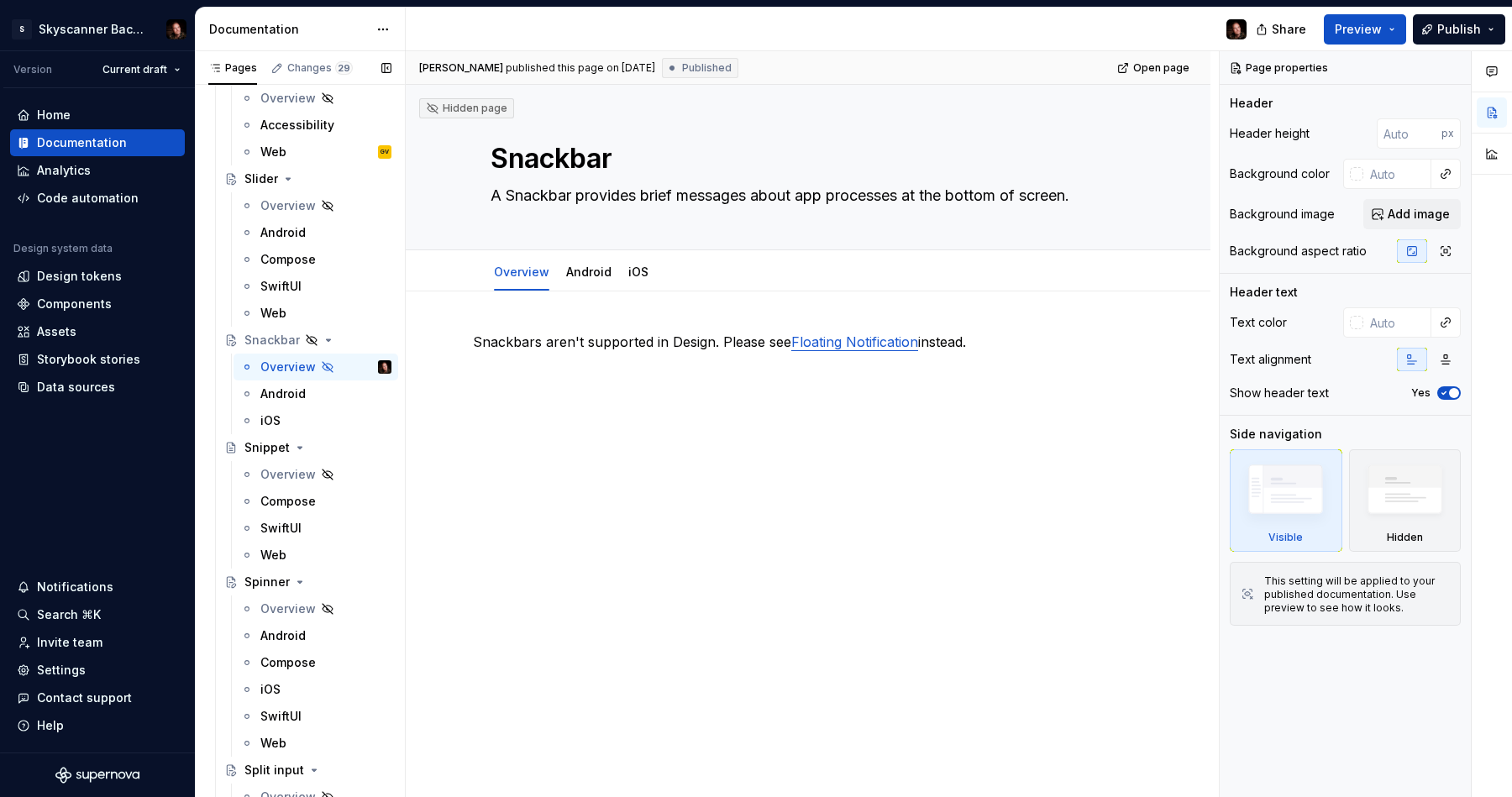
click at [0, 0] on button "Page tree" at bounding box center [0, 0] width 0 height 0
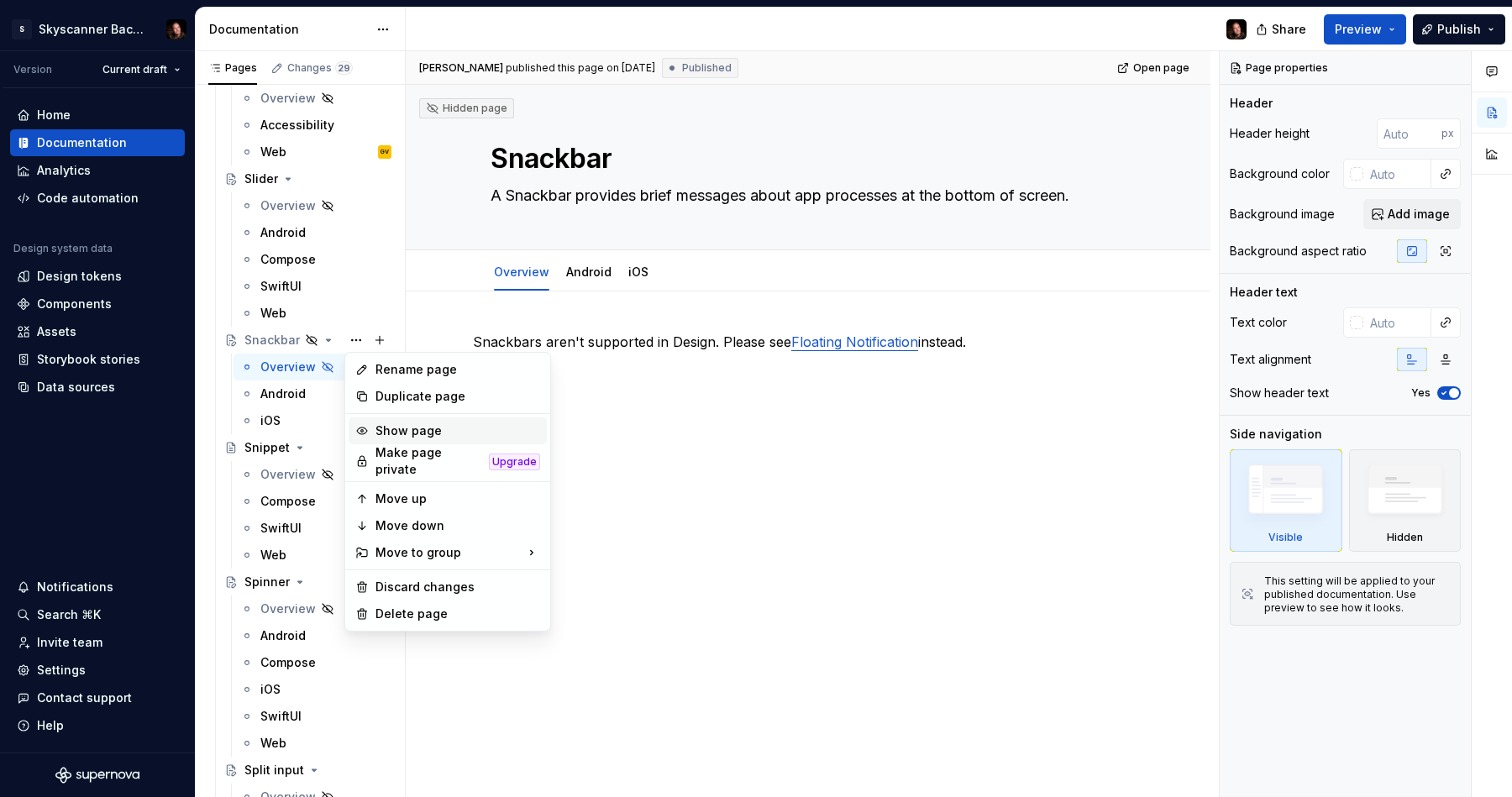
click at [405, 432] on div "Show page" at bounding box center [458, 431] width 165 height 17
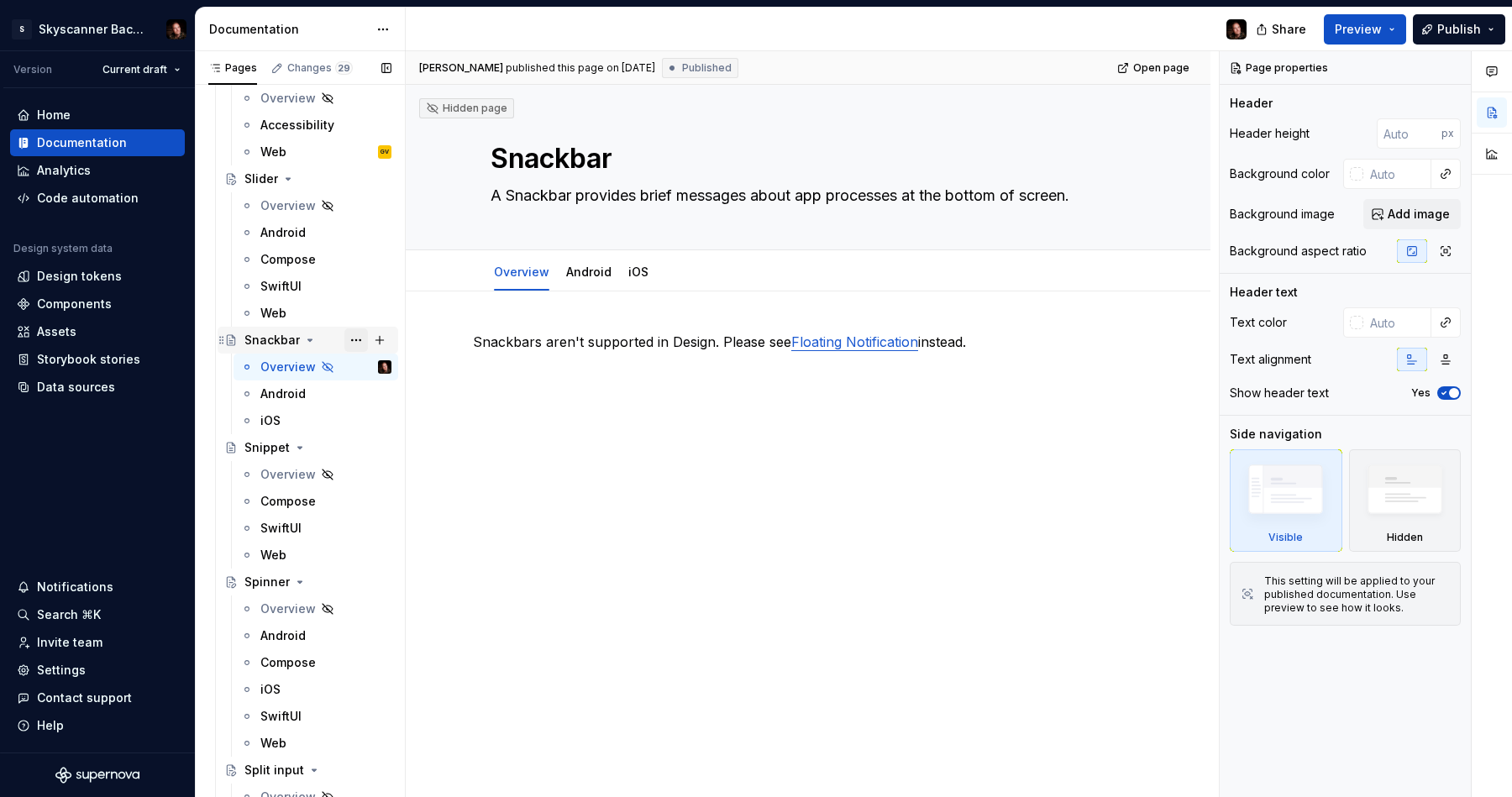
click at [357, 339] on button "Page tree" at bounding box center [356, 340] width 24 height 24
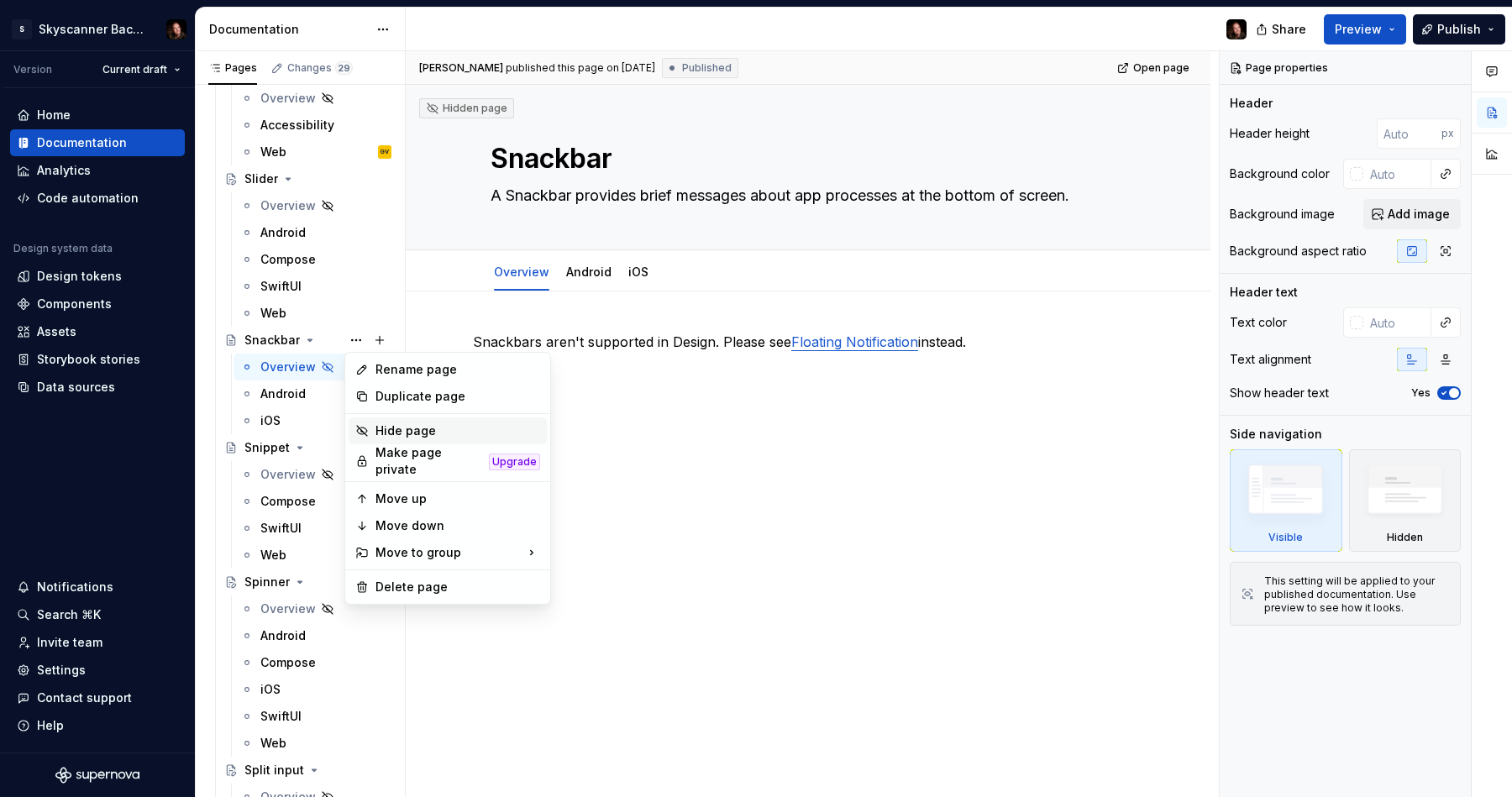
click at [428, 429] on div "Hide page" at bounding box center [458, 431] width 165 height 17
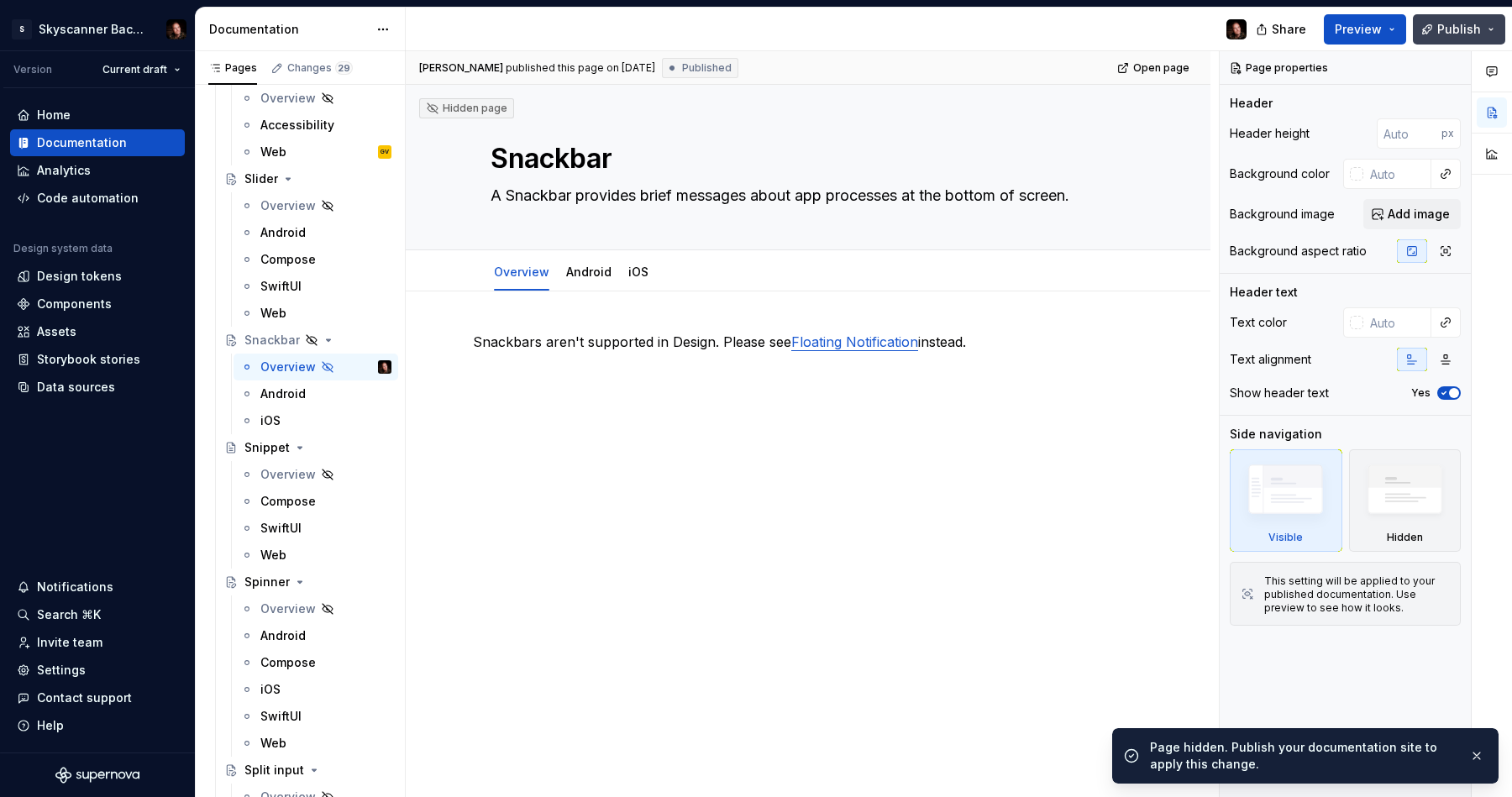
click at [1263, 32] on span "Publish" at bounding box center [1459, 29] width 44 height 17
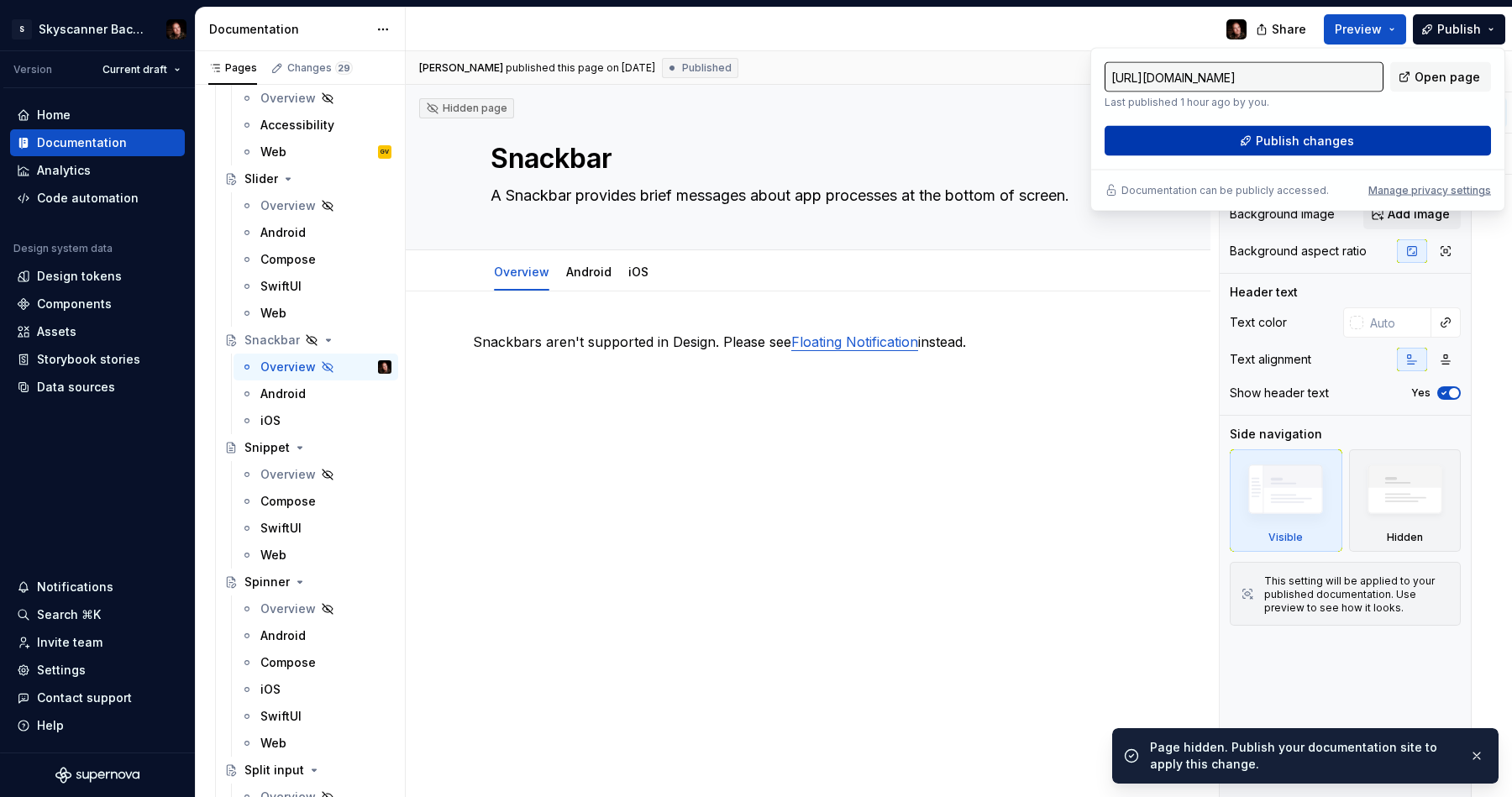
click at [1263, 149] on button "Publish changes" at bounding box center [1298, 141] width 386 height 30
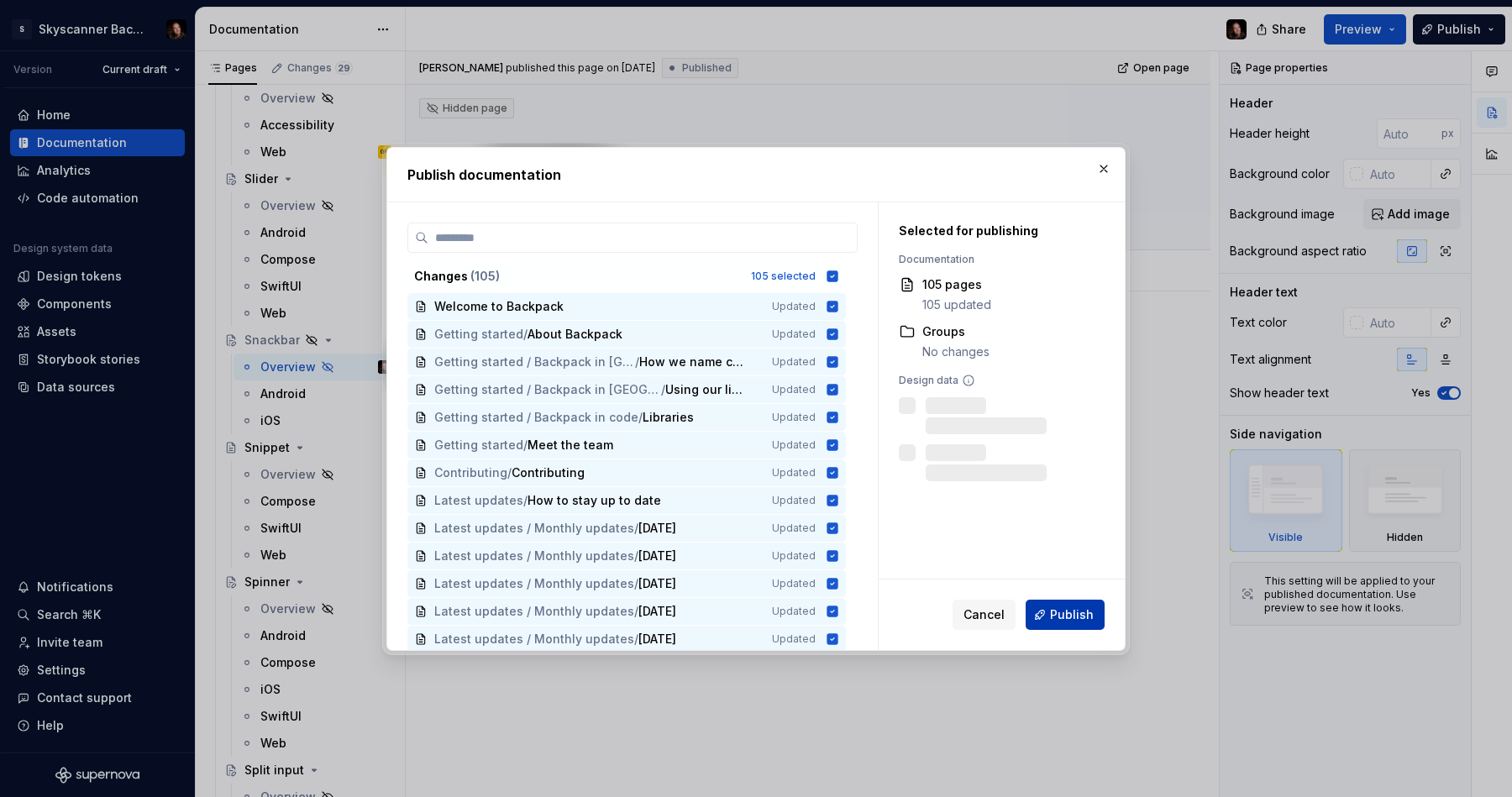
click at [1059, 611] on span "Publish" at bounding box center [1072, 615] width 44 height 17
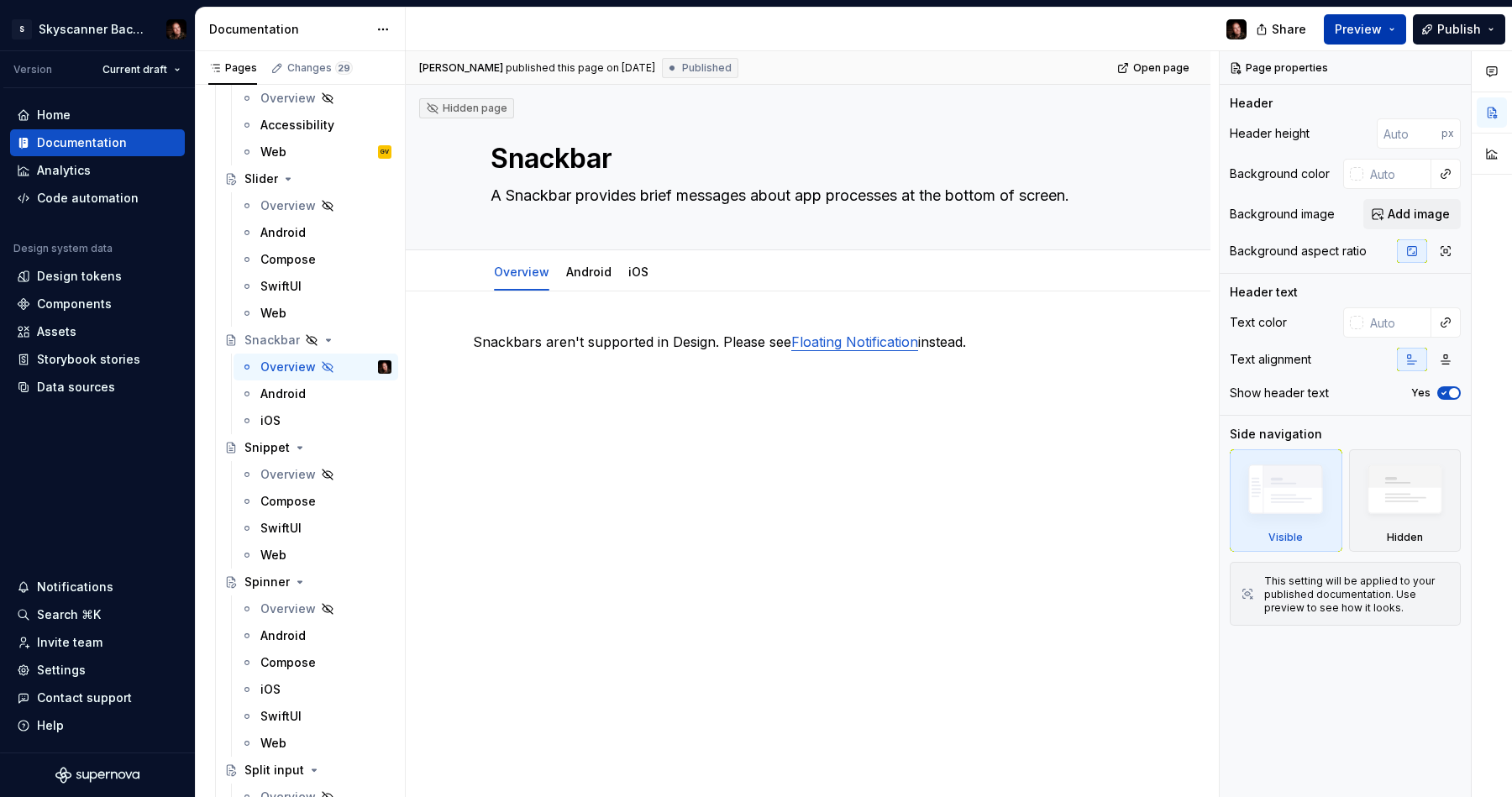
click at [1263, 32] on button "Preview" at bounding box center [1365, 29] width 82 height 30
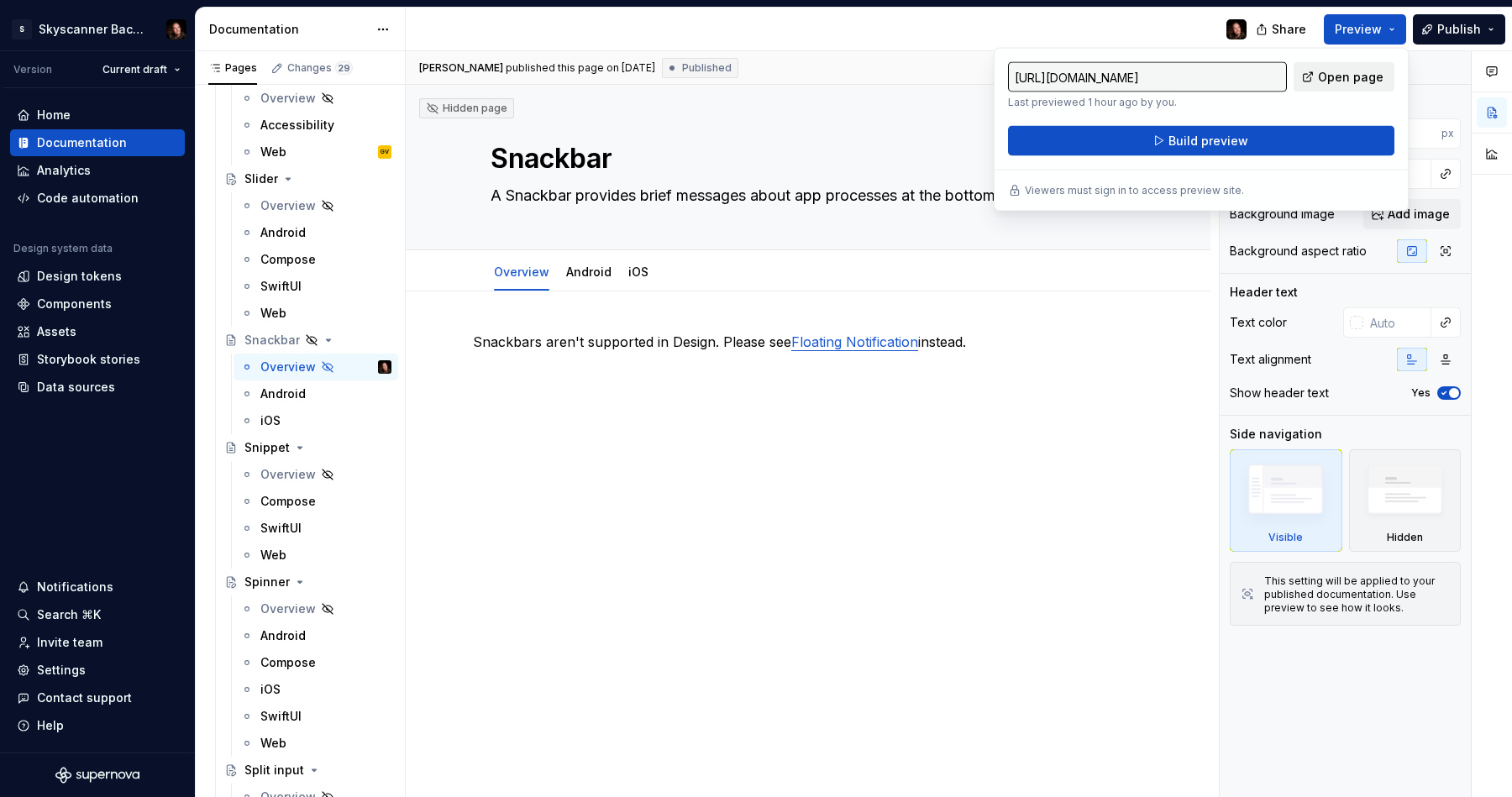
click at [1263, 73] on span "Open page" at bounding box center [1351, 77] width 66 height 17
click at [1263, 76] on span "Open page" at bounding box center [1351, 77] width 66 height 17
click at [1263, 133] on button "Build preview" at bounding box center [1201, 141] width 386 height 30
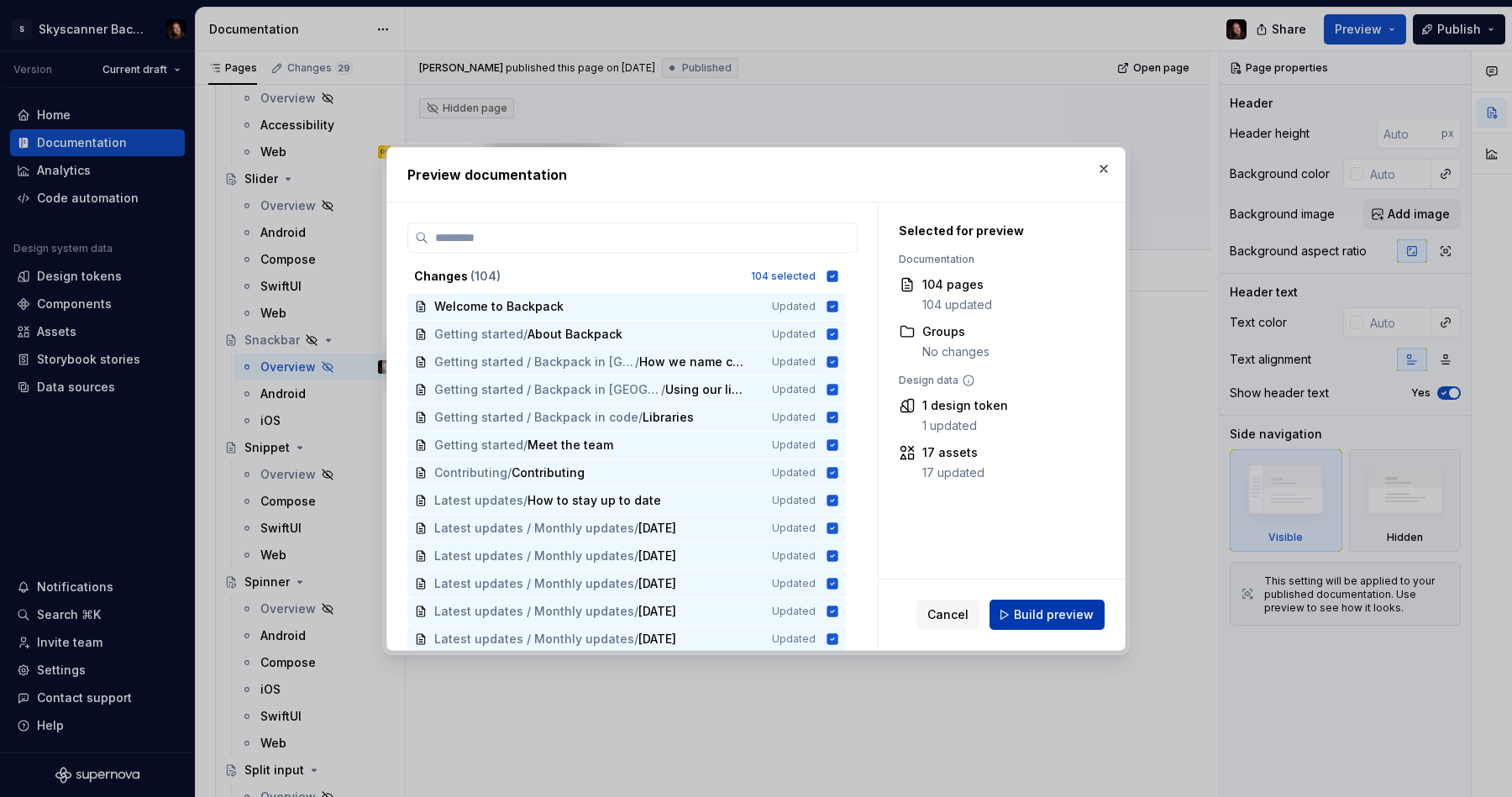
click at [1068, 613] on span "Build preview" at bounding box center [1053, 615] width 80 height 17
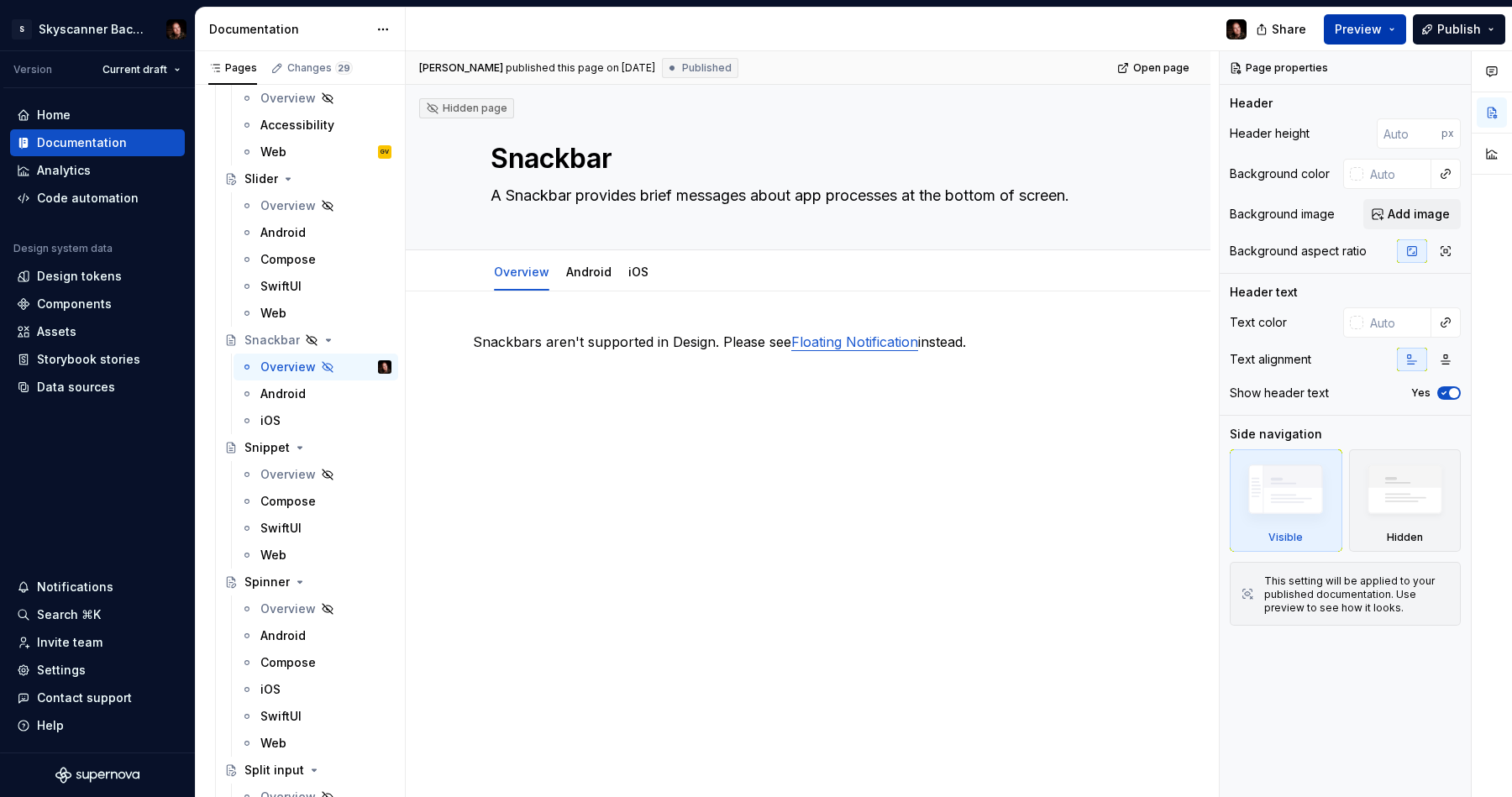
click at [1263, 34] on span "Preview" at bounding box center [1358, 29] width 47 height 17
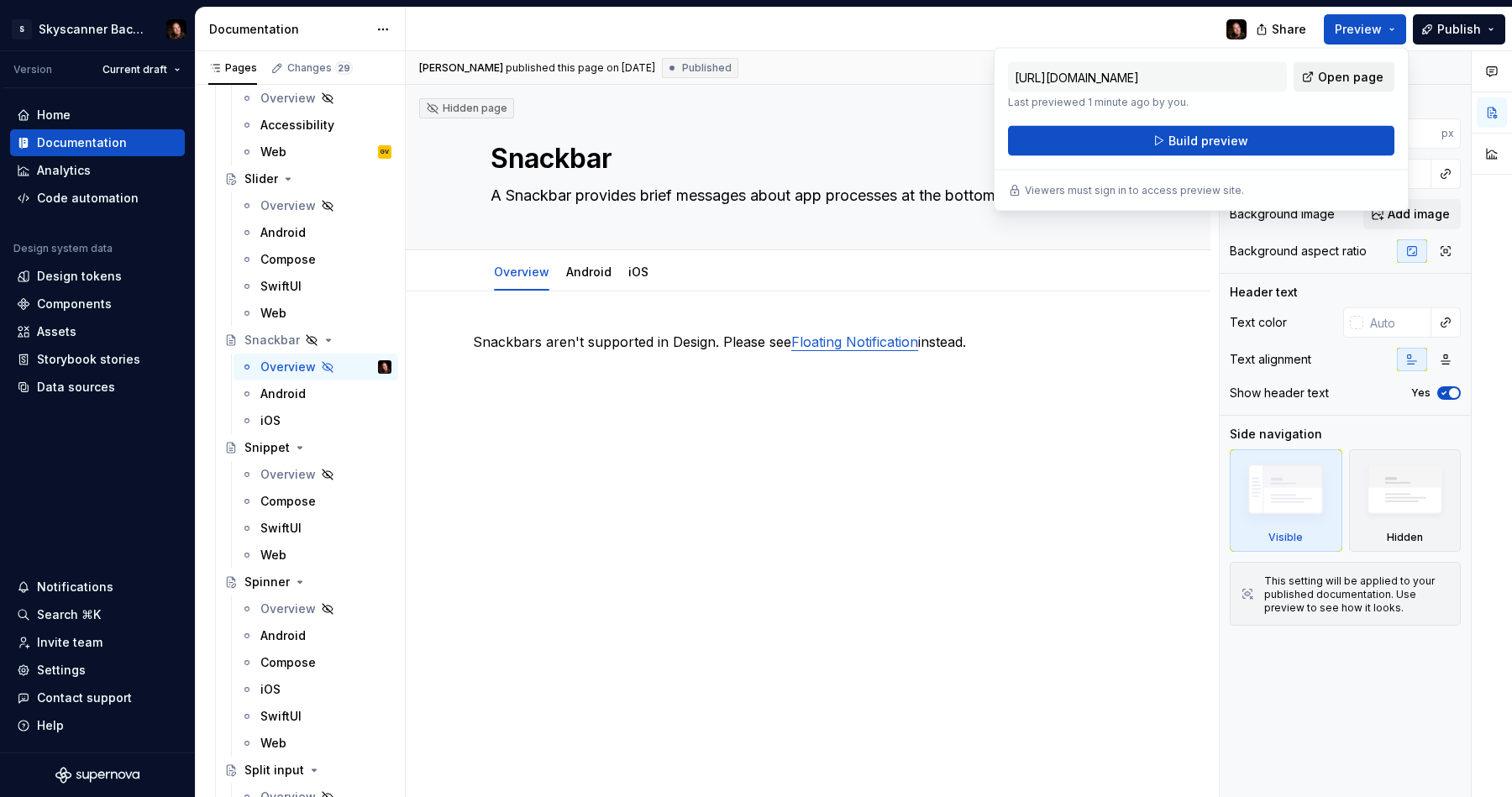
click at [1263, 75] on span "Open page" at bounding box center [1351, 77] width 66 height 17
click at [297, 390] on div "Android" at bounding box center [283, 394] width 45 height 17
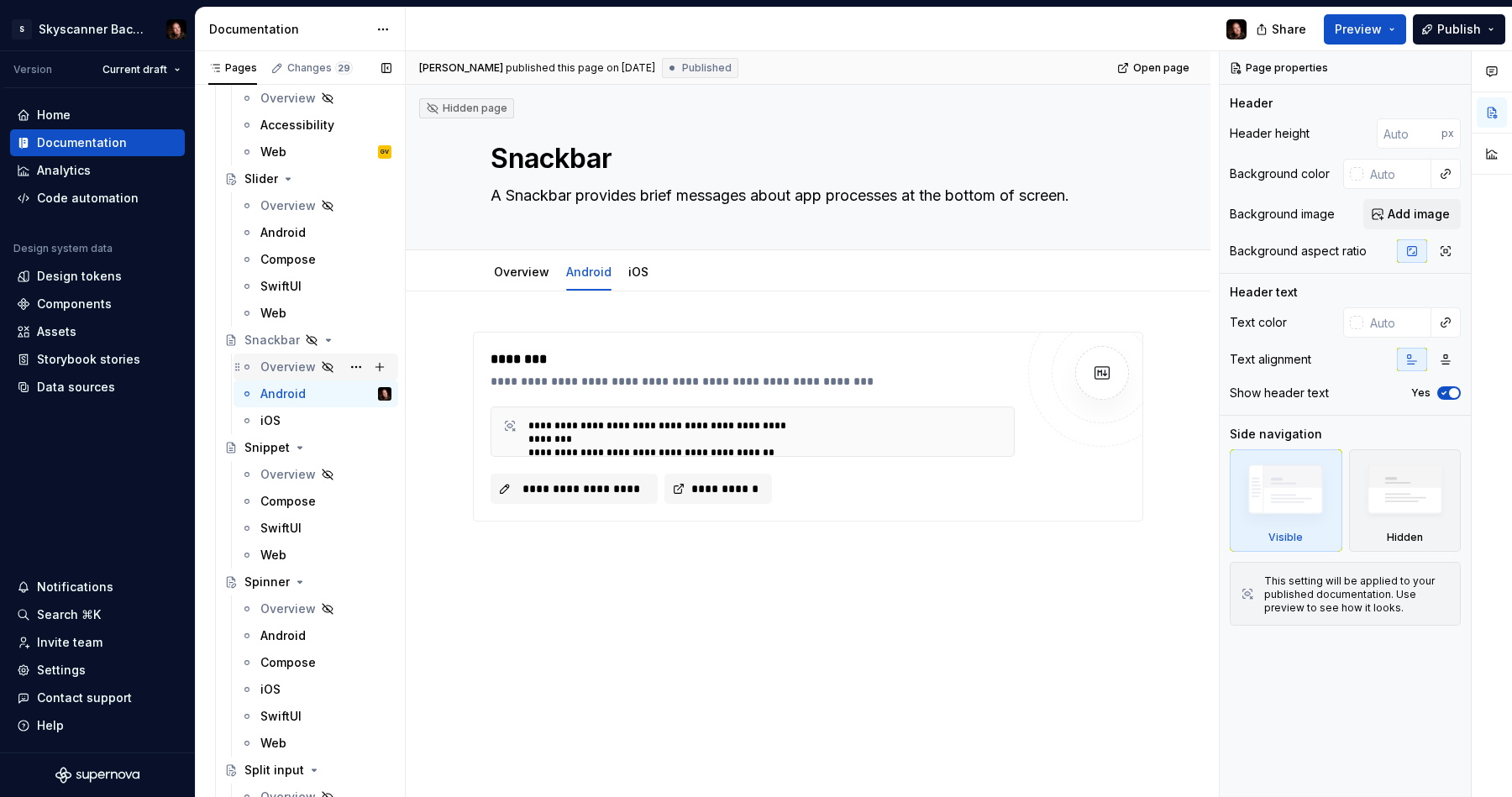
click at [281, 365] on div "Overview" at bounding box center [288, 367] width 55 height 17
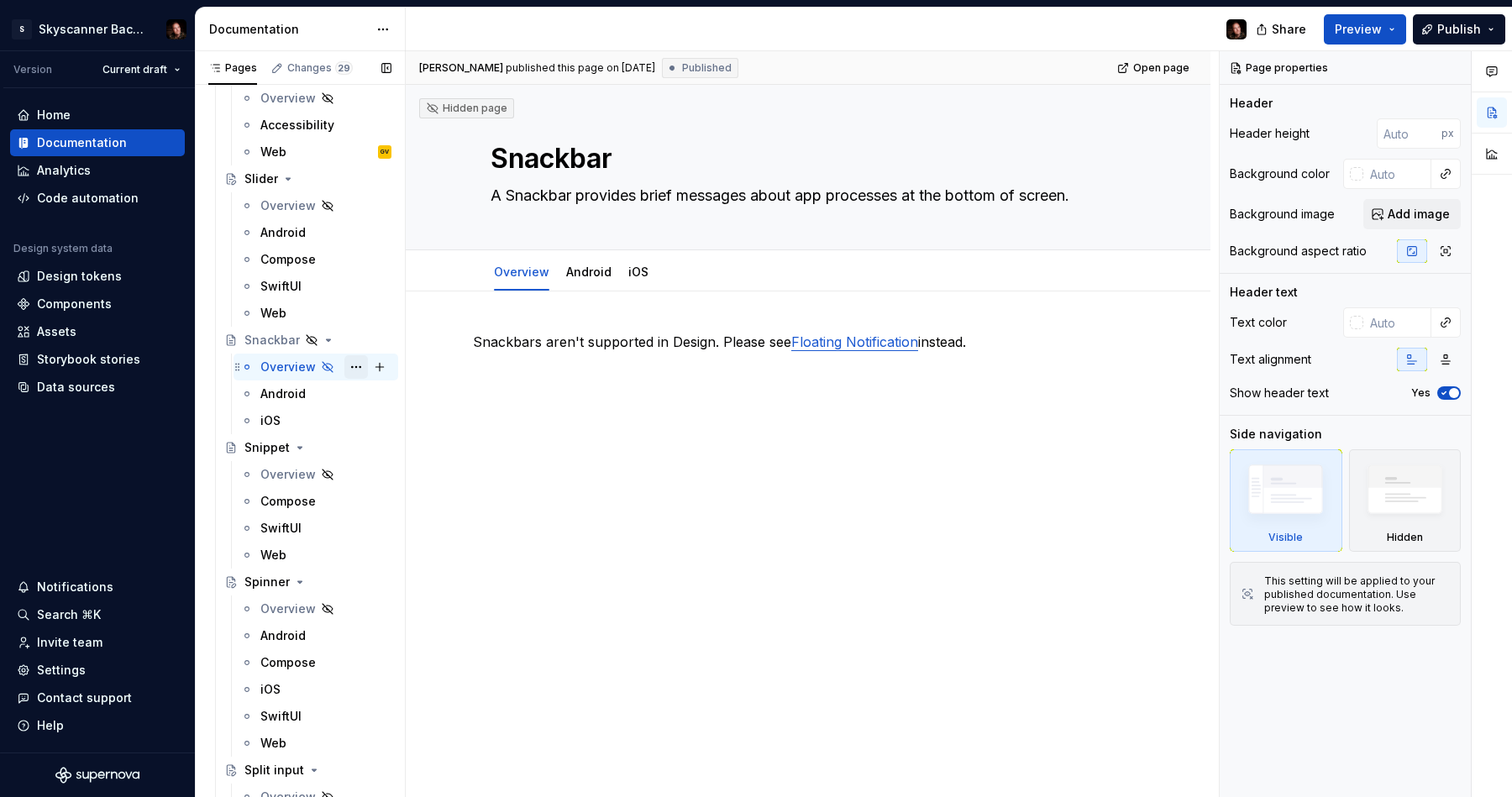
click at [355, 364] on button "Page tree" at bounding box center [356, 367] width 24 height 24
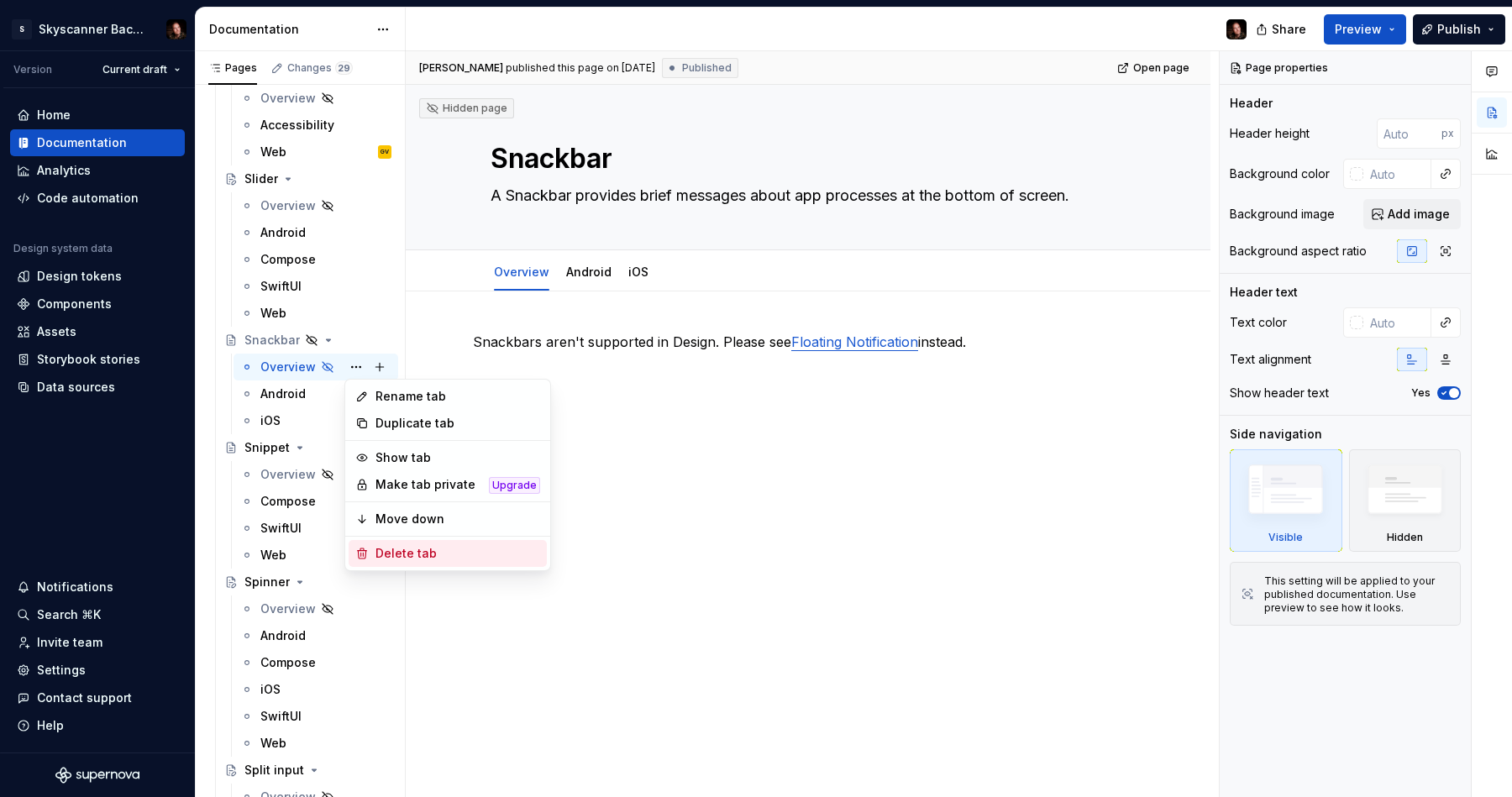
click at [410, 548] on div "Delete tab" at bounding box center [458, 553] width 165 height 17
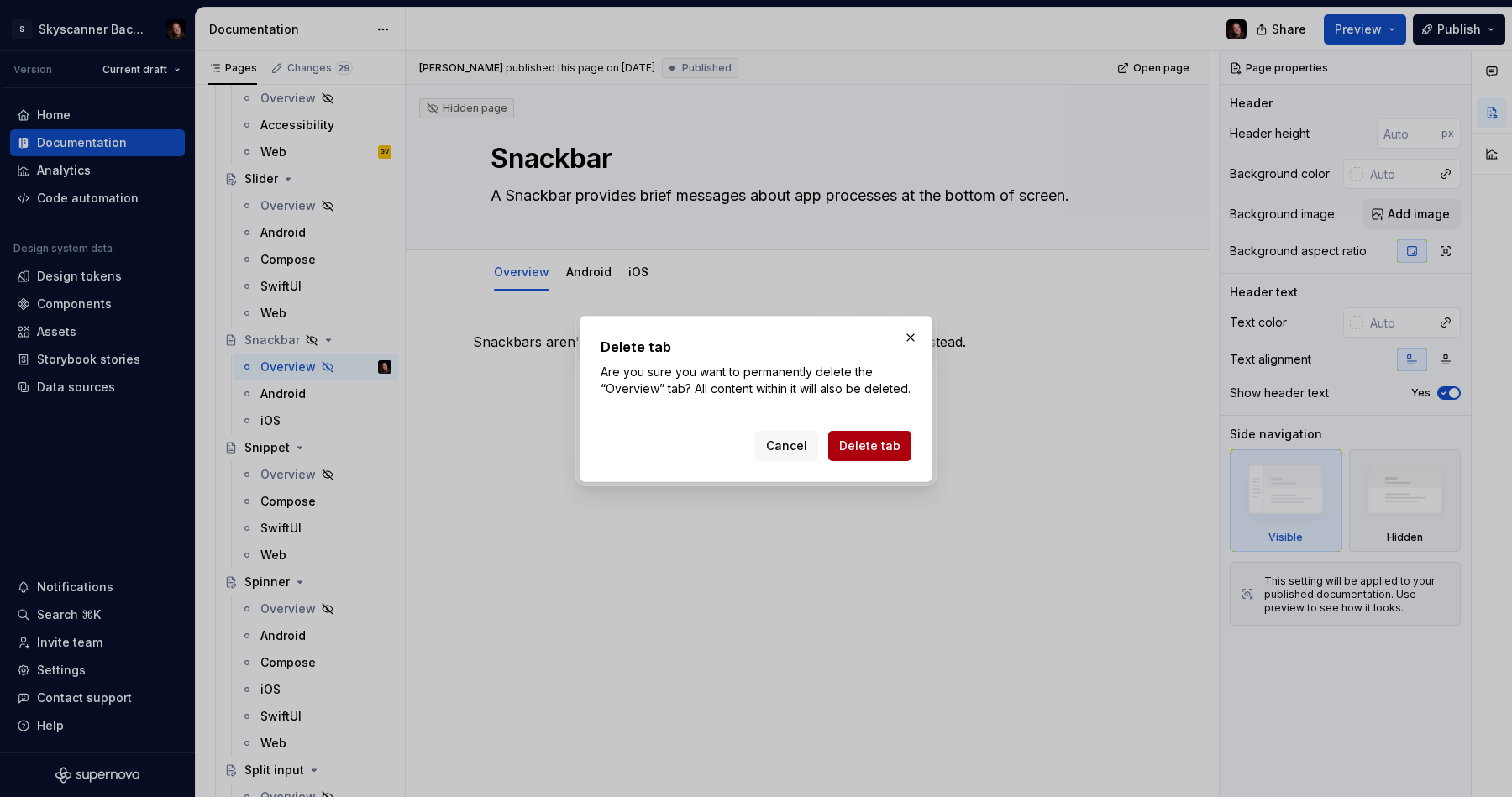
click at [874, 454] on span "Delete tab" at bounding box center [869, 446] width 61 height 17
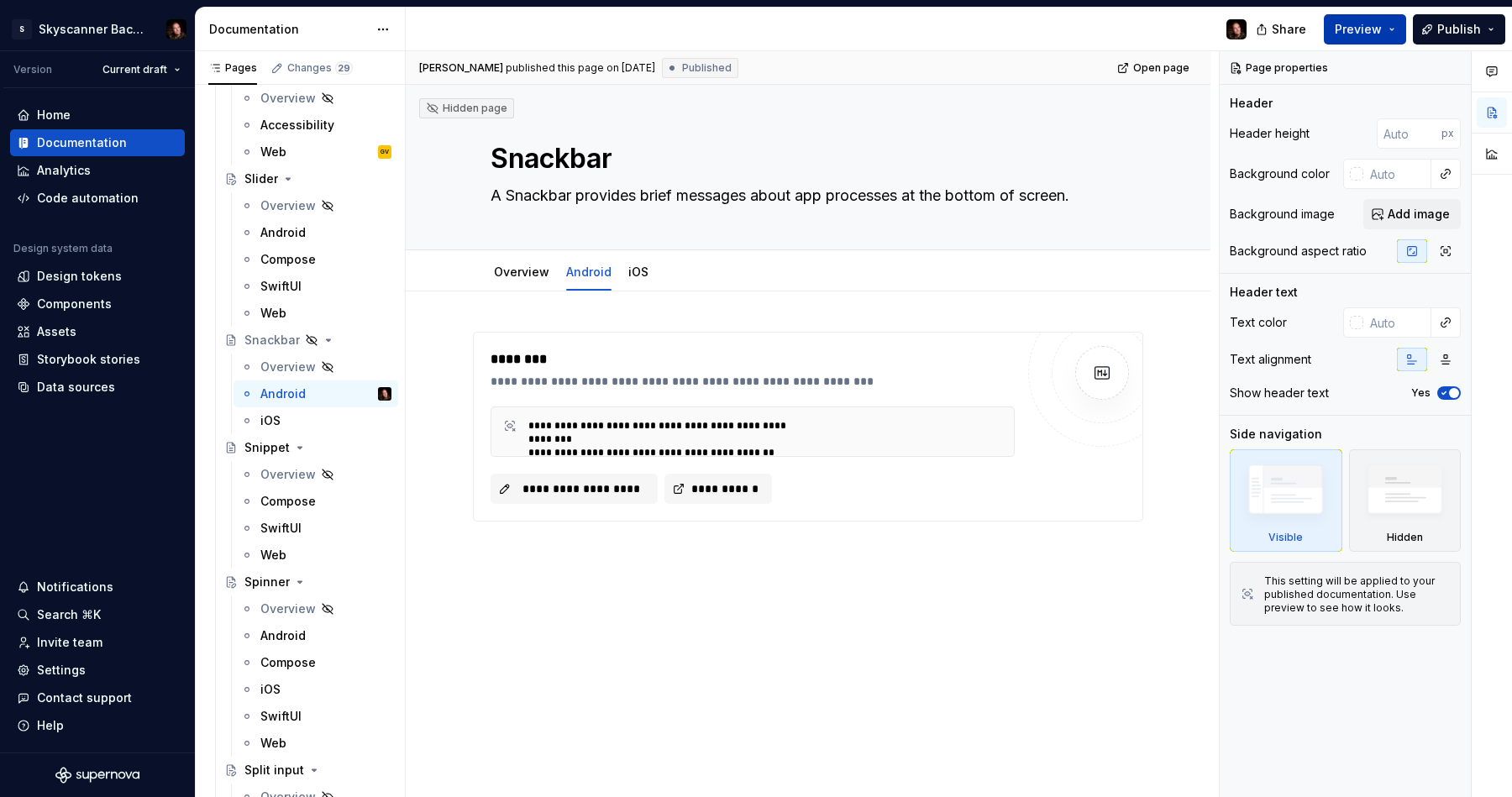
click at [1263, 30] on span "Preview" at bounding box center [1358, 29] width 47 height 17
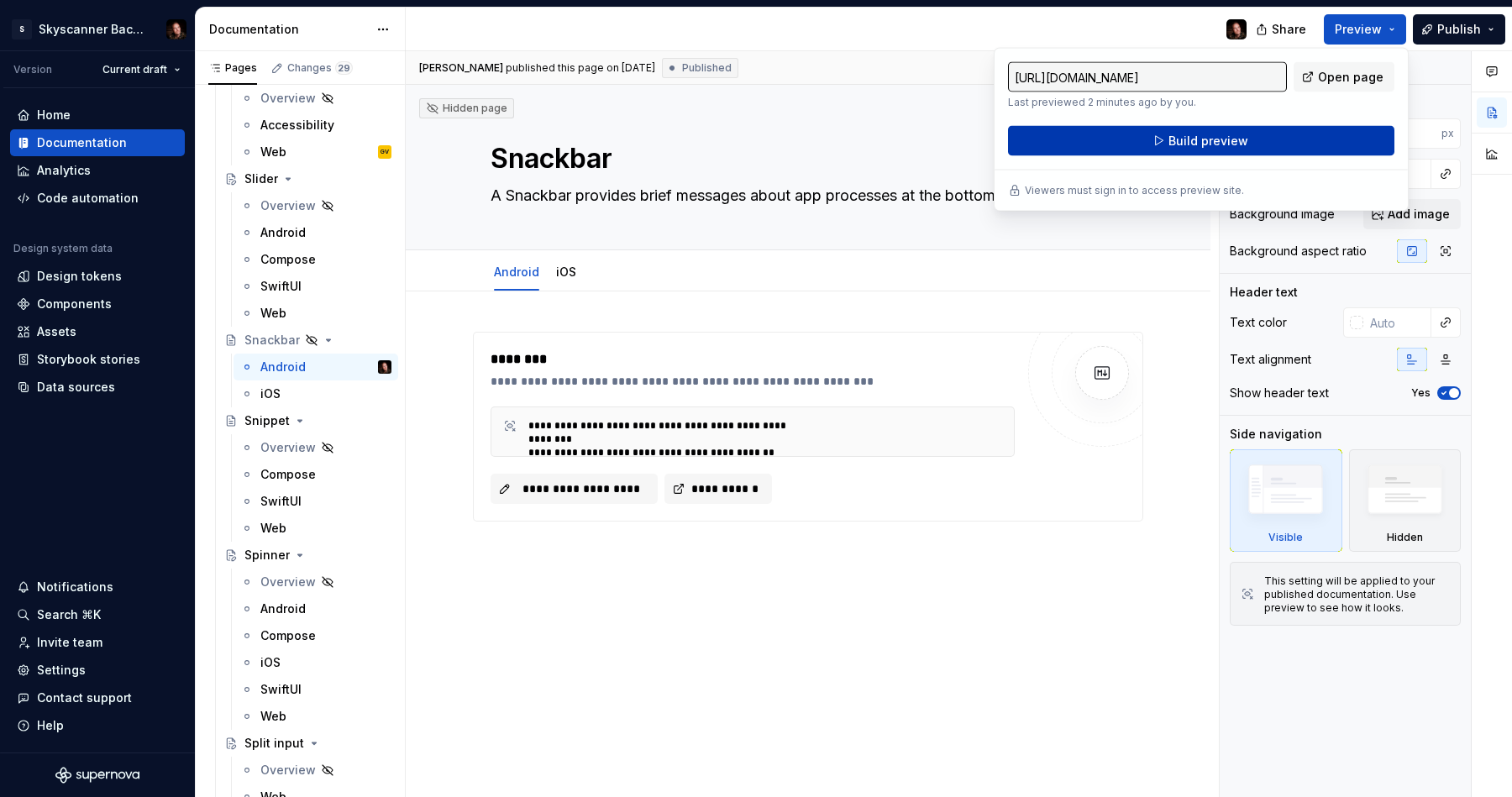
click at [1263, 143] on button "Build preview" at bounding box center [1201, 141] width 386 height 30
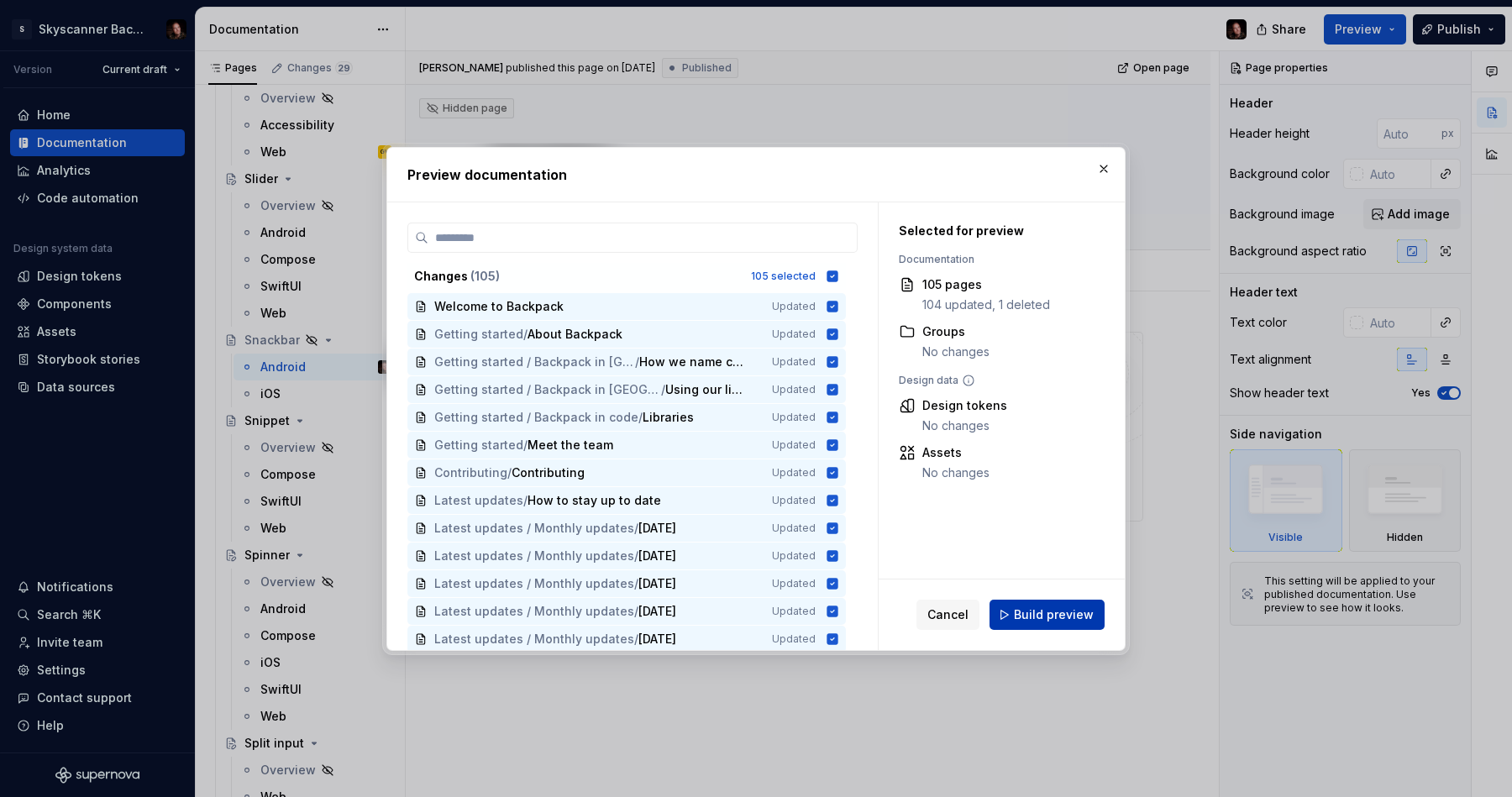
click at [1063, 617] on span "Build preview" at bounding box center [1053, 615] width 80 height 17
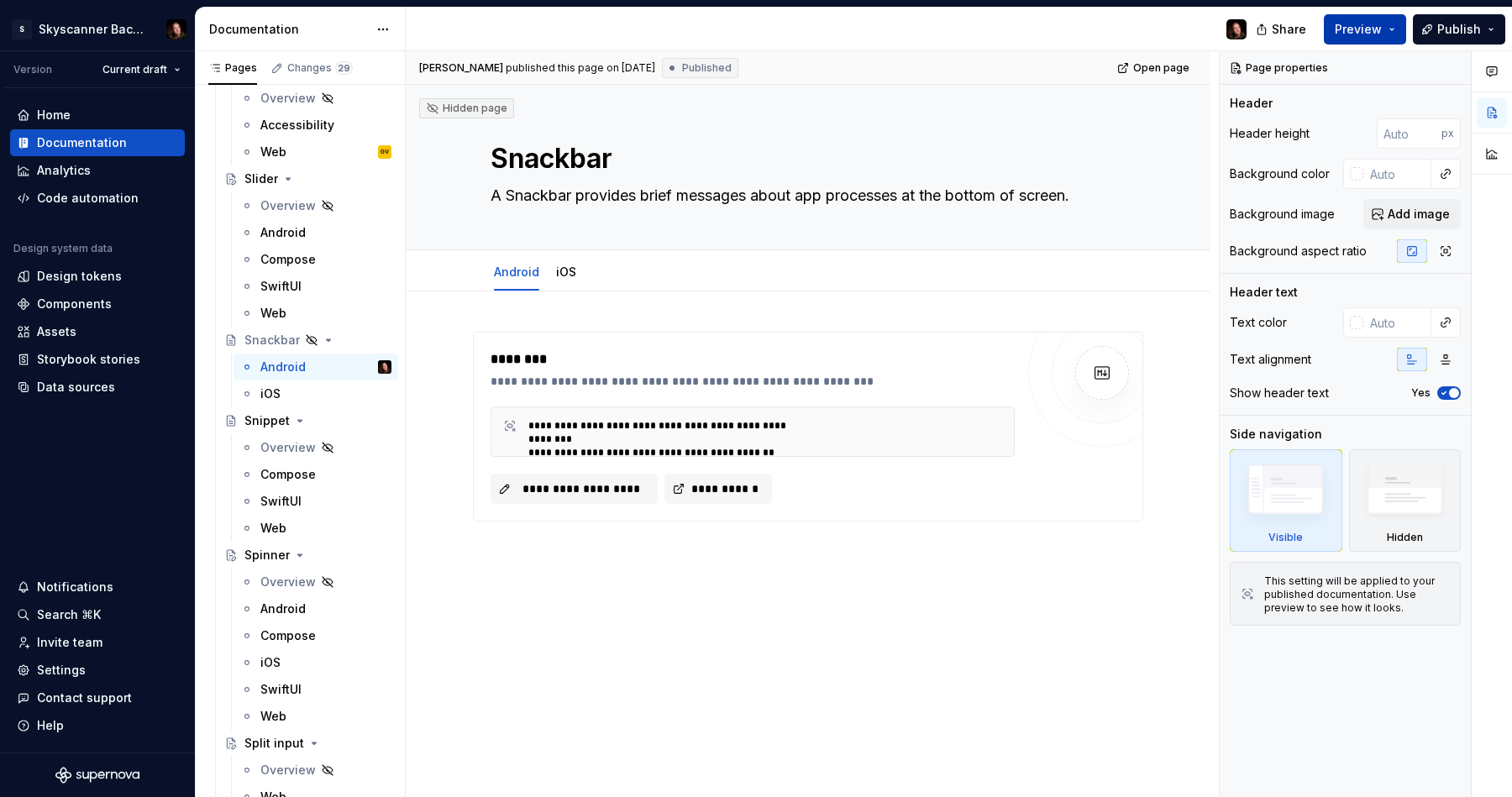
click at [1263, 31] on span "Preview" at bounding box center [1358, 29] width 47 height 17
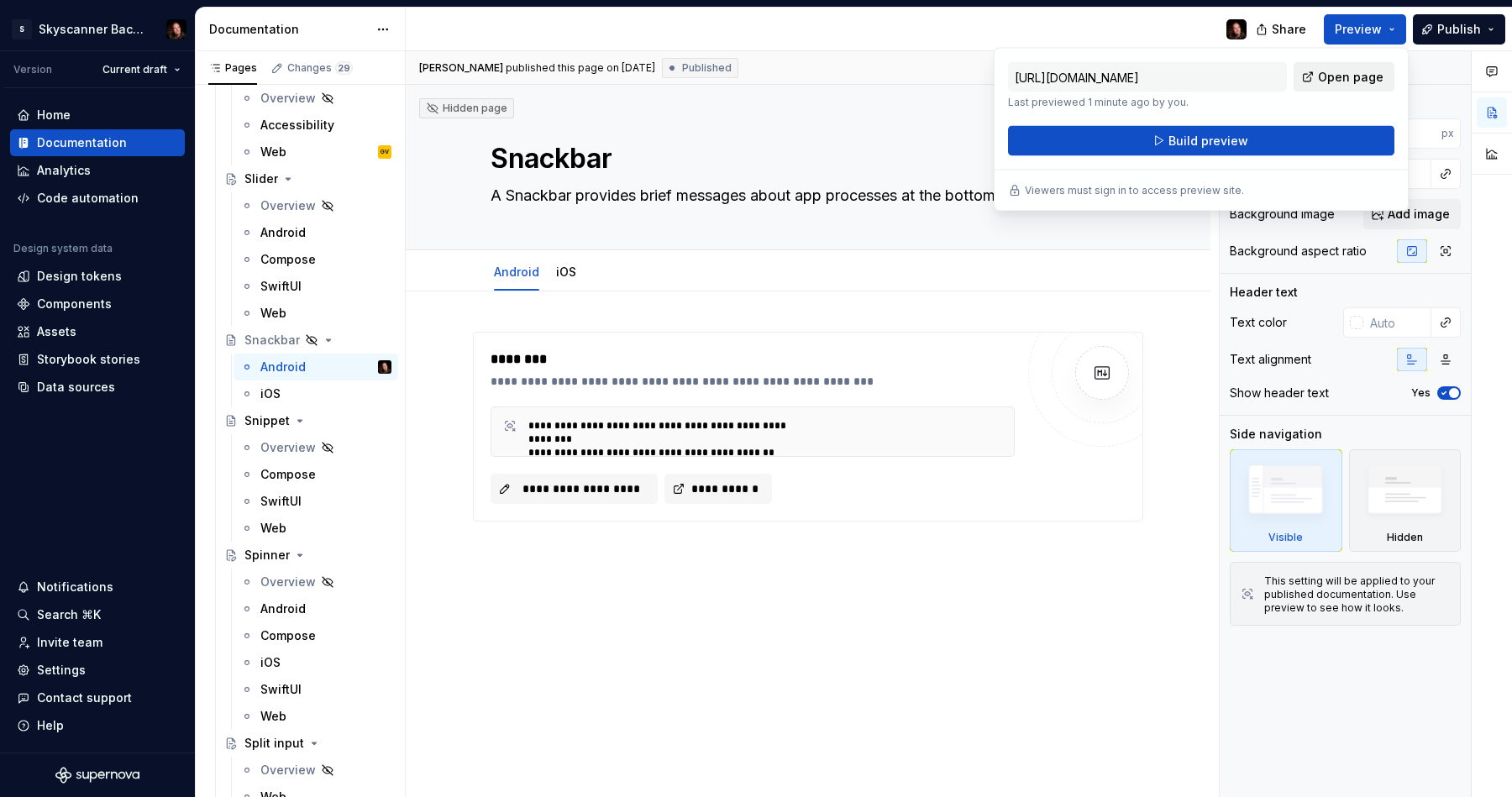
click at [1263, 75] on span "Open page" at bounding box center [1351, 77] width 66 height 17
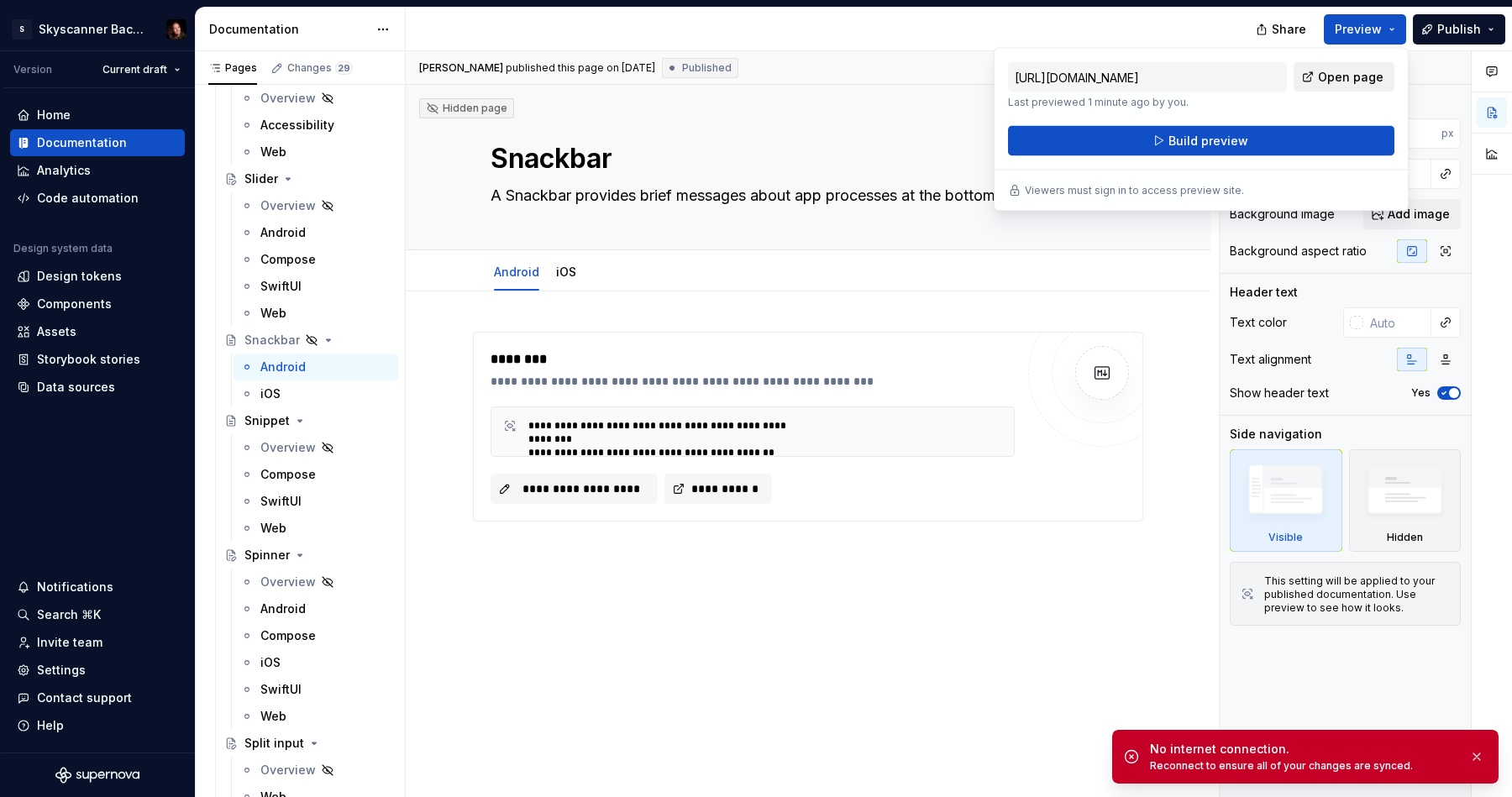
type textarea "*"
